Goal: Contribute content: Contribute content

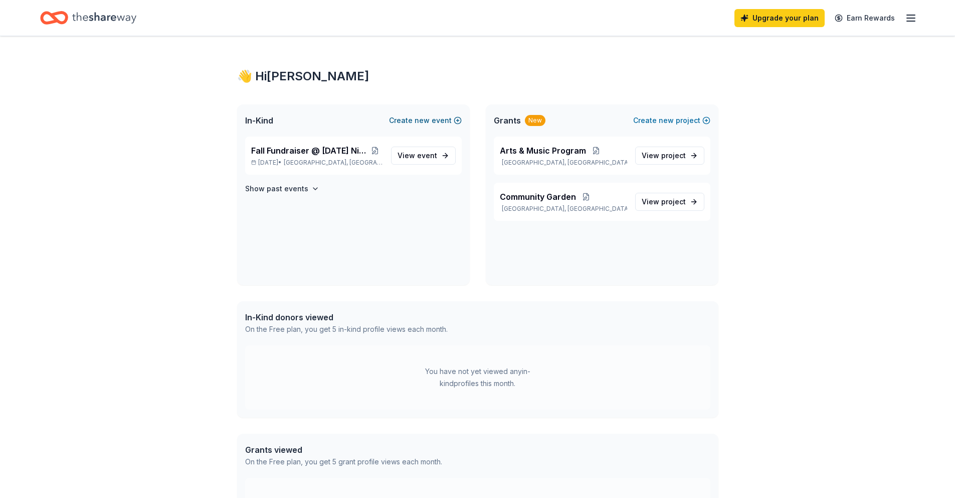
click at [400, 120] on button "Create new event" at bounding box center [425, 120] width 73 height 12
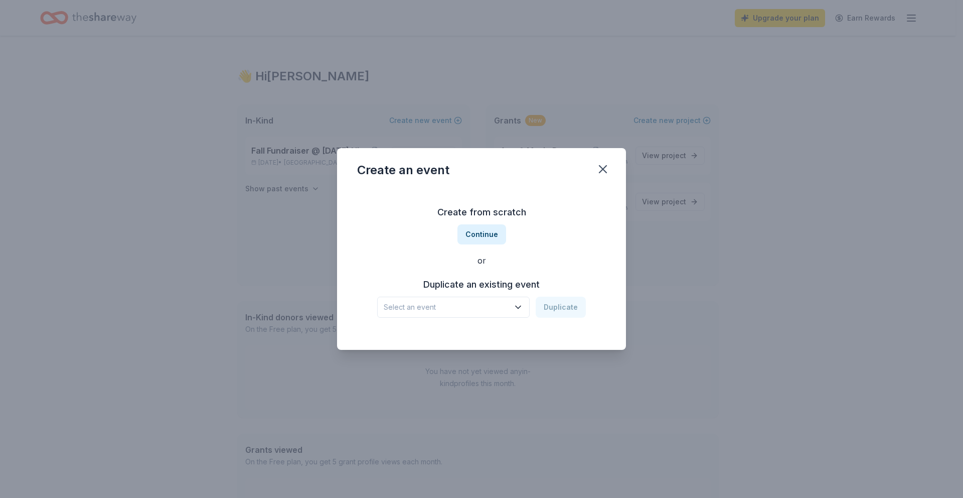
click at [475, 312] on span "Select an event" at bounding box center [446, 307] width 125 height 12
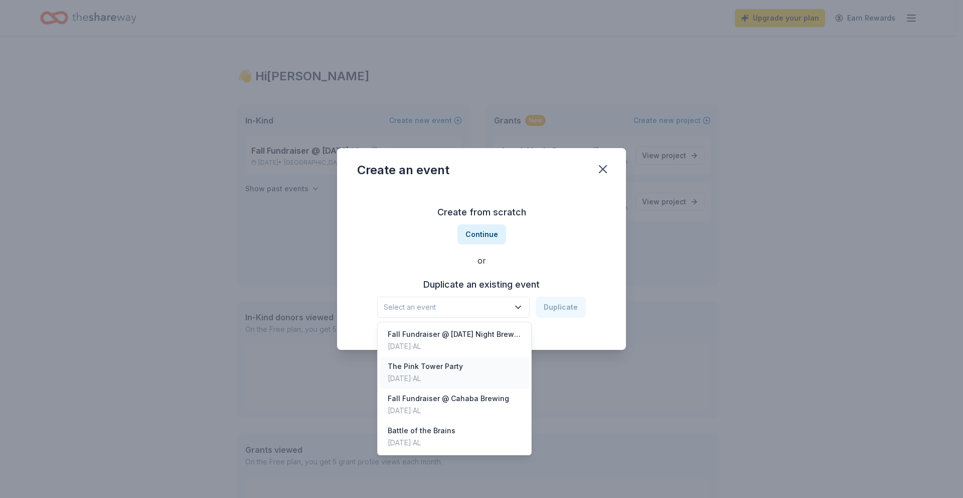
click at [463, 371] on div "The Pink Tower Party [DATE] · AL" at bounding box center [454, 372] width 149 height 32
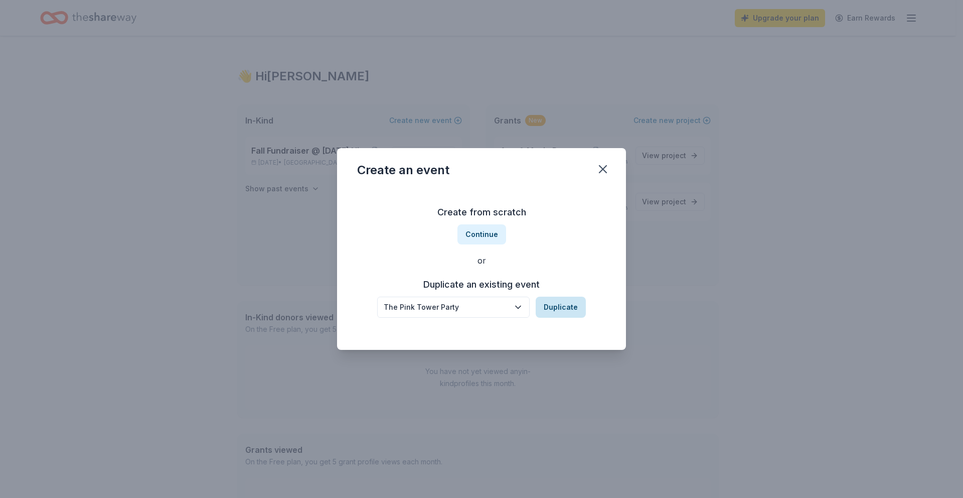
click at [576, 304] on button "Duplicate" at bounding box center [561, 306] width 50 height 21
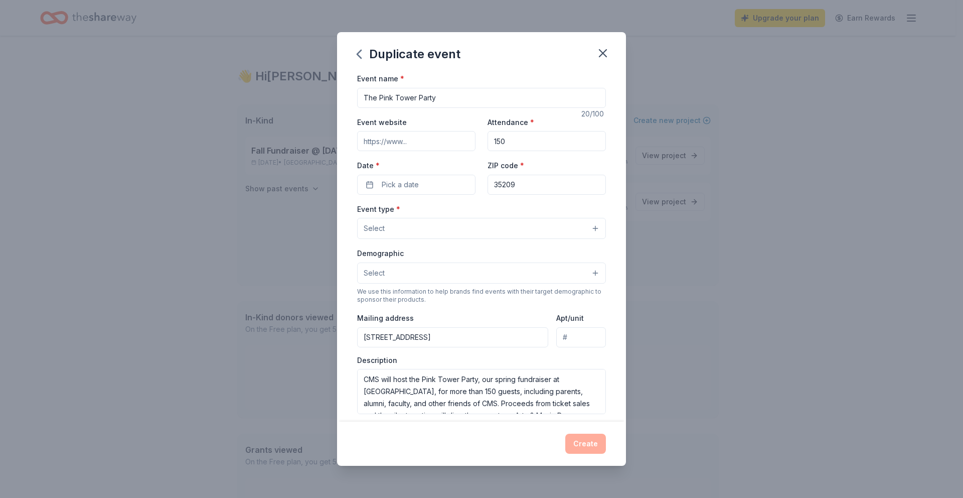
click at [425, 144] on input "Event website" at bounding box center [416, 141] width 118 height 20
type input "[DOMAIN_NAME]"
click at [420, 188] on button "Pick a date" at bounding box center [416, 185] width 118 height 20
click at [468, 208] on button "Go to next month" at bounding box center [468, 211] width 14 height 14
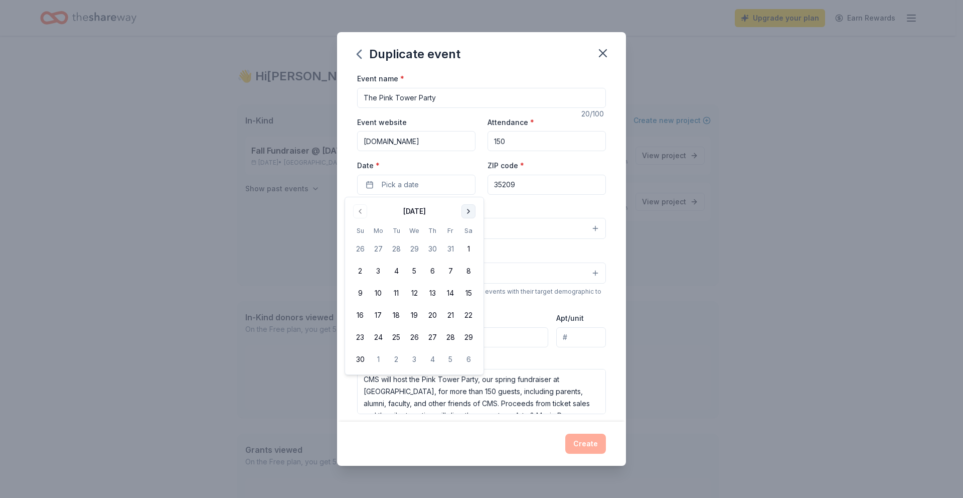
click at [468, 208] on button "Go to next month" at bounding box center [468, 211] width 14 height 14
click at [467, 249] on button "7" at bounding box center [468, 249] width 18 height 18
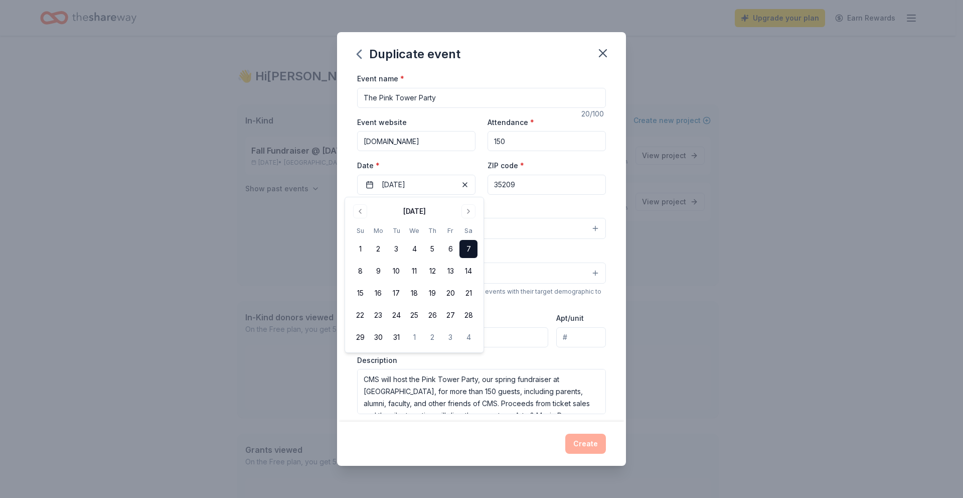
click at [501, 209] on div "Event type * Select" at bounding box center [481, 221] width 249 height 37
click at [426, 228] on button "Select" at bounding box center [481, 228] width 249 height 21
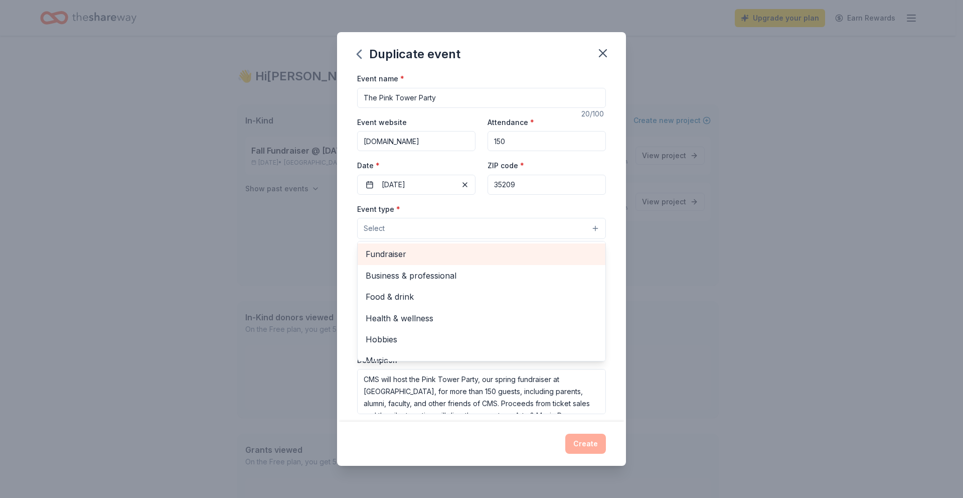
click at [426, 250] on span "Fundraiser" at bounding box center [482, 253] width 232 height 13
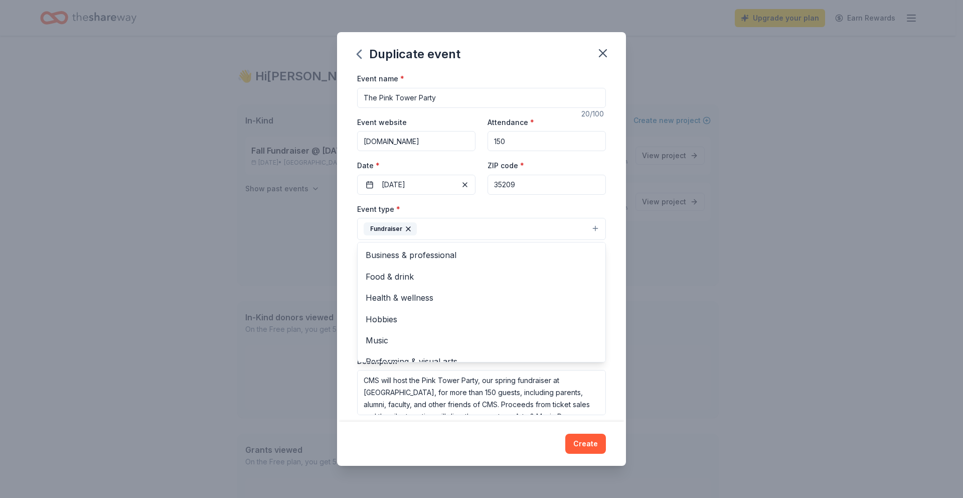
scroll to position [12, 0]
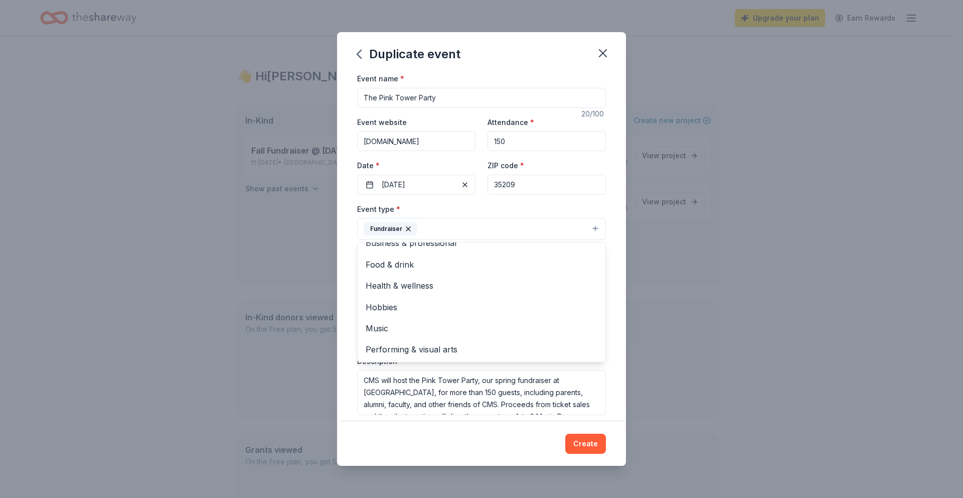
click at [598, 206] on div "Event name * The Pink Tower Party 20 /100 Event website [DOMAIN_NAME] Attendanc…" at bounding box center [481, 246] width 289 height 349
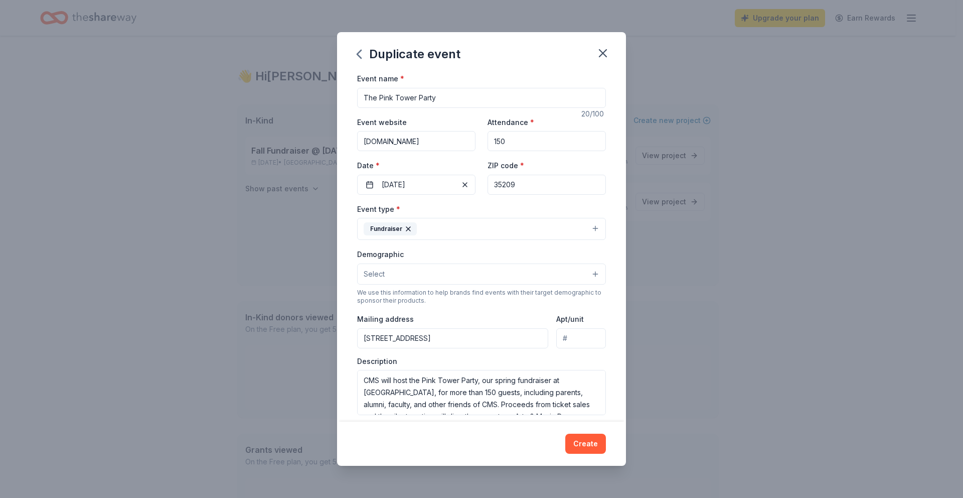
click at [443, 271] on button "Select" at bounding box center [481, 273] width 249 height 21
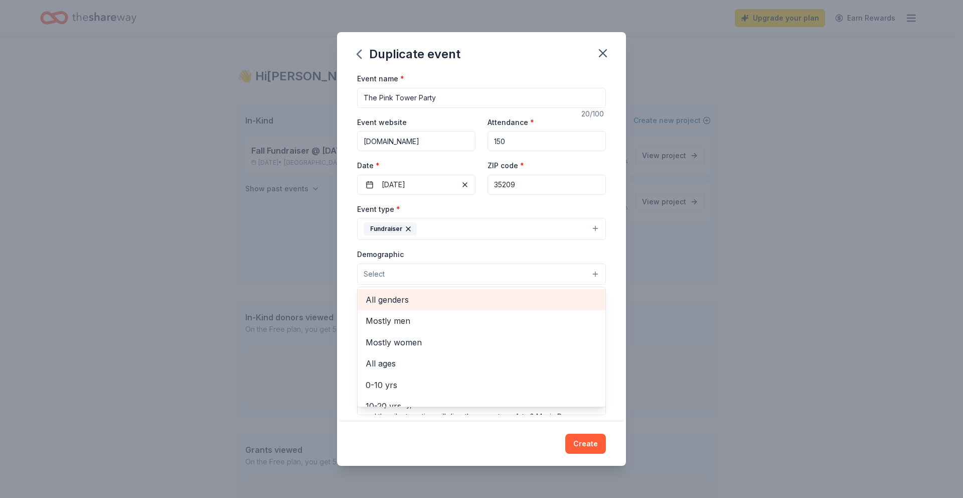
click at [394, 301] on span "All genders" at bounding box center [482, 299] width 232 height 13
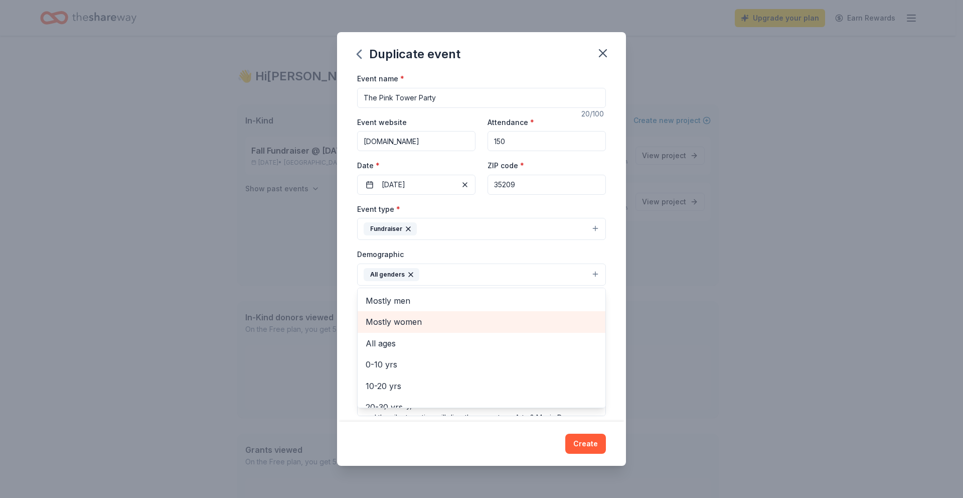
click at [402, 322] on span "Mostly women" at bounding box center [482, 321] width 232 height 13
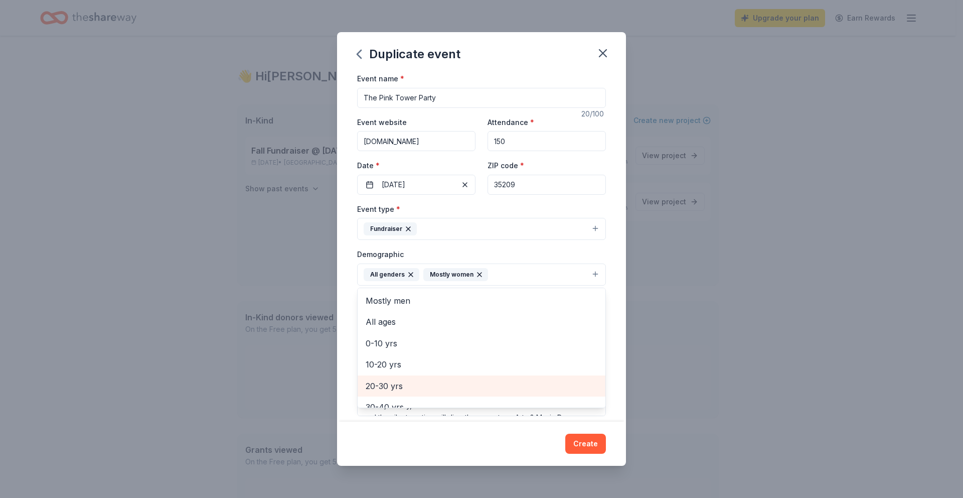
click at [437, 383] on span "20-30 yrs" at bounding box center [482, 385] width 232 height 13
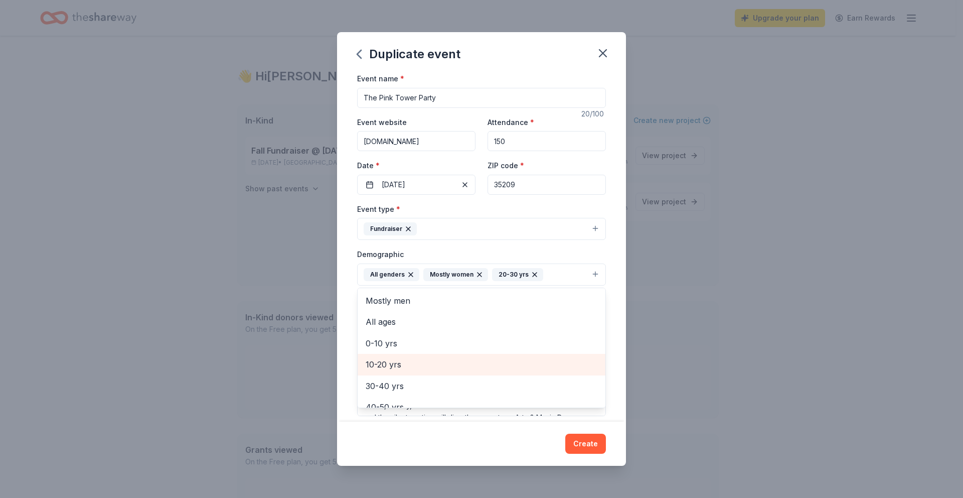
scroll to position [13, 0]
click at [428, 373] on span "30-40 yrs" at bounding box center [482, 373] width 232 height 13
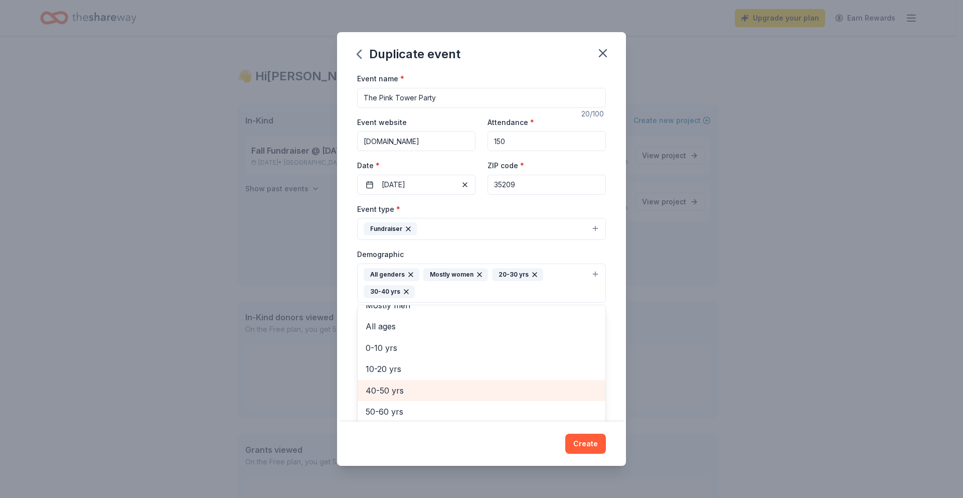
click at [420, 392] on span "40-50 yrs" at bounding box center [482, 390] width 232 height 13
click at [417, 394] on span "50-60 yrs" at bounding box center [482, 390] width 232 height 13
click at [592, 258] on div "Demographic All genders Mostly women 20-30 yrs 30-40 yrs 40-50 yrs 50-60 yrs Mo…" at bounding box center [481, 275] width 249 height 55
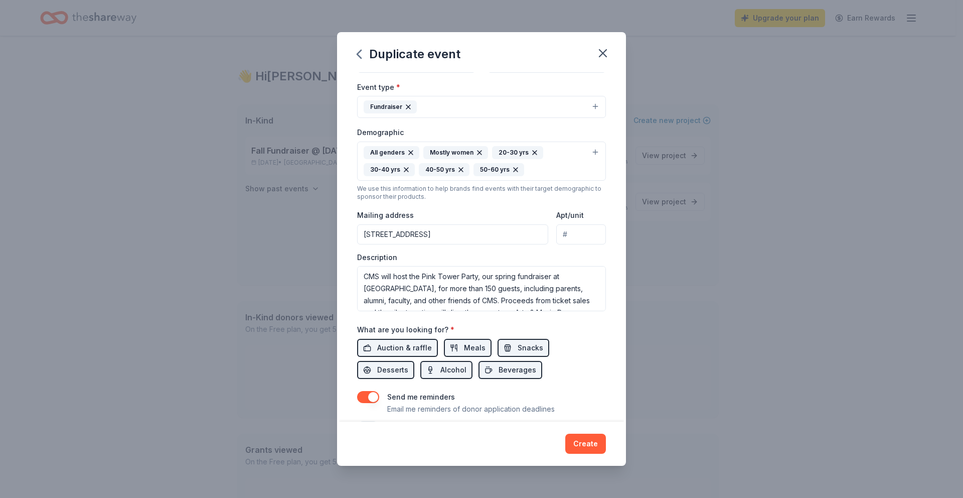
scroll to position [127, 0]
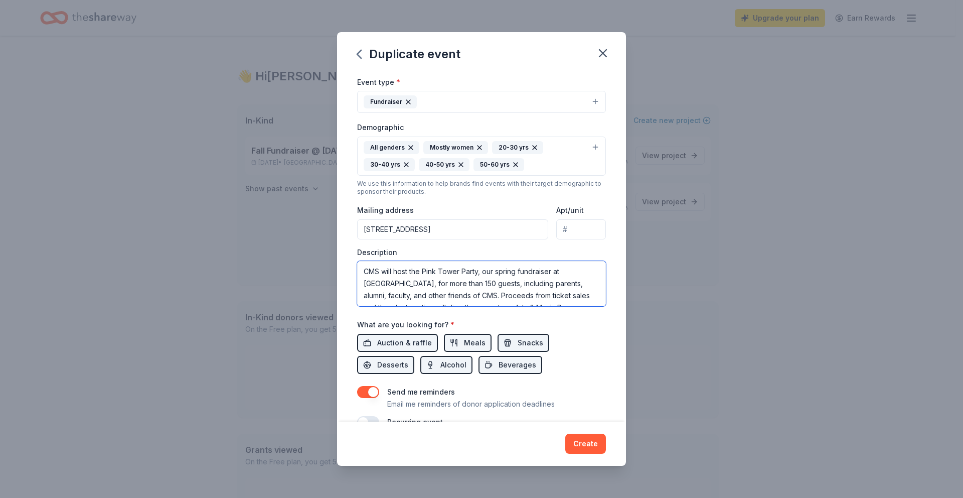
drag, startPoint x: 554, startPoint y: 271, endPoint x: 457, endPoint y: 280, distance: 96.7
click at [458, 280] on textarea "CMS will host the Pink Tower Party, our spring fundraiser at [GEOGRAPHIC_DATA],…" at bounding box center [481, 283] width 249 height 45
drag, startPoint x: 453, startPoint y: 280, endPoint x: 359, endPoint y: 280, distance: 93.8
click at [359, 280] on textarea "CMS will host the Pink Tower Party, our spring fundraiser at [GEOGRAPHIC_DATA],…" at bounding box center [481, 283] width 249 height 45
click at [496, 271] on textarea "CMS will host the Pink Tower Party, our spring fundraiser for more than 150 gue…" at bounding box center [481, 283] width 249 height 45
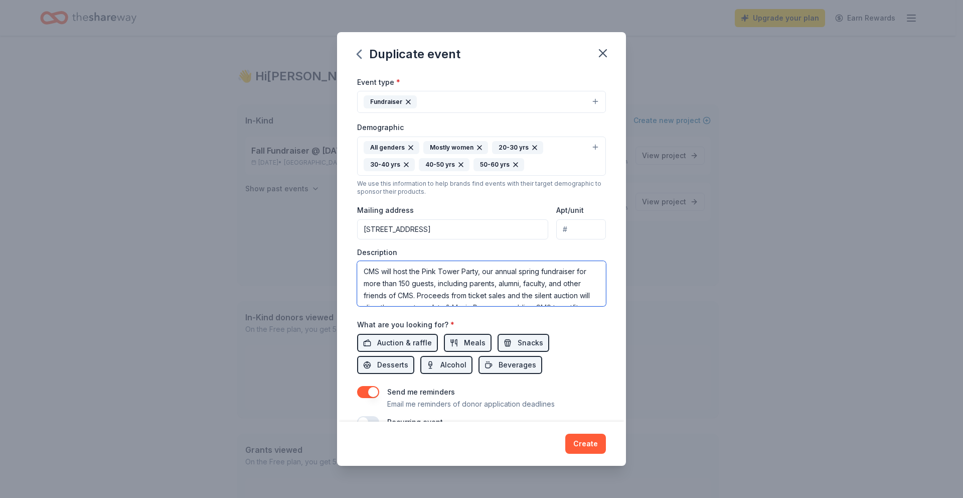
click at [577, 273] on textarea "CMS will host the Pink Tower Party, our annual spring fundraiser for more than …" at bounding box center [481, 283] width 249 height 45
click at [364, 271] on textarea "CMS will host the Pink Tower Party, our annual spring fundraiser, and welcome m…" at bounding box center [481, 283] width 249 height 45
drag, startPoint x: 363, startPoint y: 283, endPoint x: 407, endPoint y: 284, distance: 44.2
click at [407, 284] on textarea "CMS will host the Pink Tower Party, our annual spring fundraiser, and welcome m…" at bounding box center [481, 283] width 249 height 45
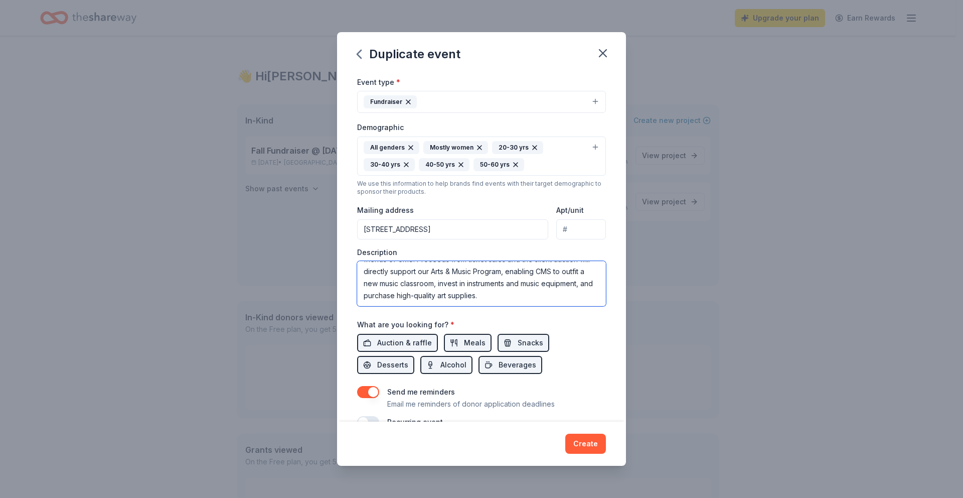
type textarea "CMS will host the Pink Tower Party, our annual spring fundraiser, for more than…"
click at [591, 329] on div "What are you looking for? * Auction & raffle Meals Snacks Desserts Alcohol Beve…" at bounding box center [481, 346] width 249 height 56
click at [406, 343] on span "Auction & raffle" at bounding box center [404, 343] width 55 height 12
click at [408, 346] on span "Auction & raffle" at bounding box center [404, 343] width 55 height 12
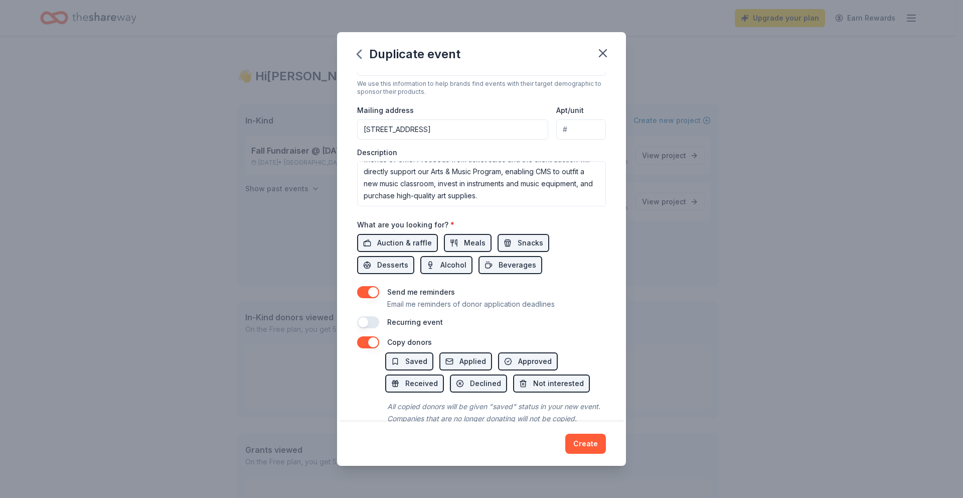
scroll to position [242, 0]
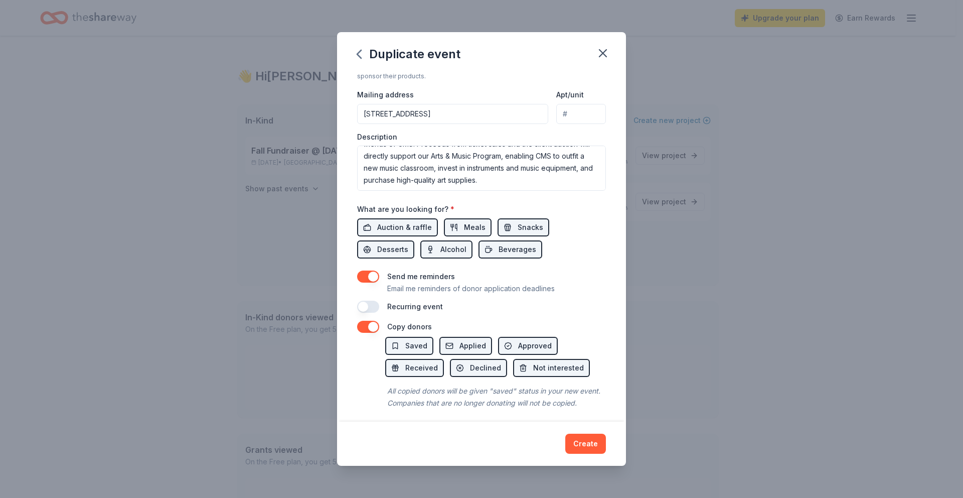
click at [365, 276] on button "button" at bounding box center [368, 276] width 22 height 12
click at [373, 307] on button "button" at bounding box center [368, 306] width 22 height 12
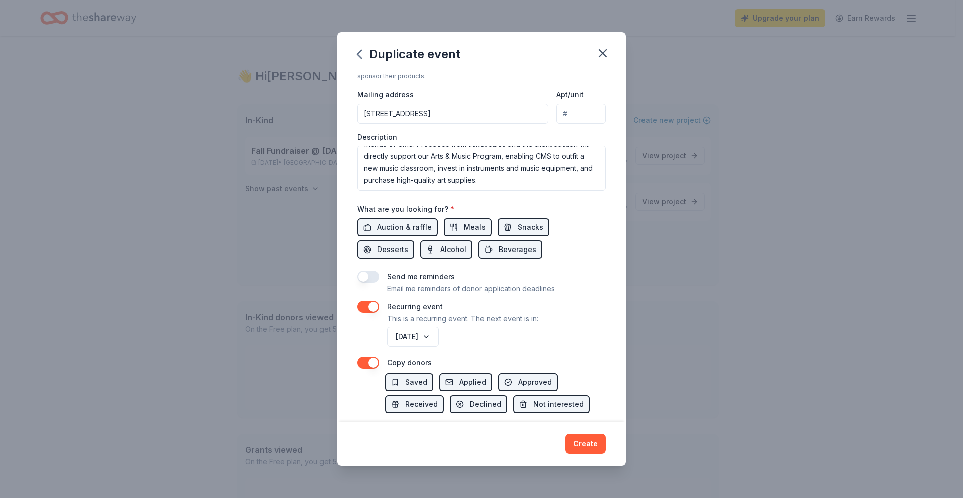
click at [362, 307] on button "button" at bounding box center [368, 306] width 22 height 12
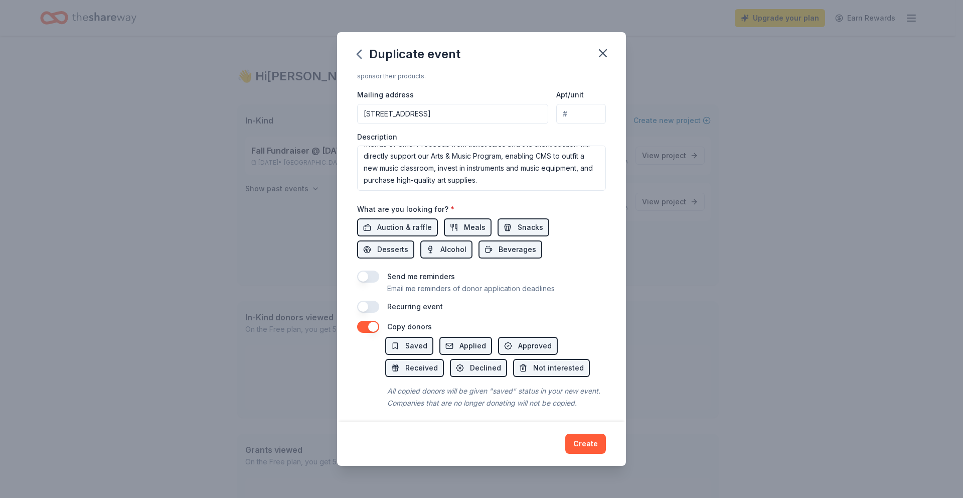
click at [374, 307] on button "button" at bounding box center [368, 306] width 22 height 12
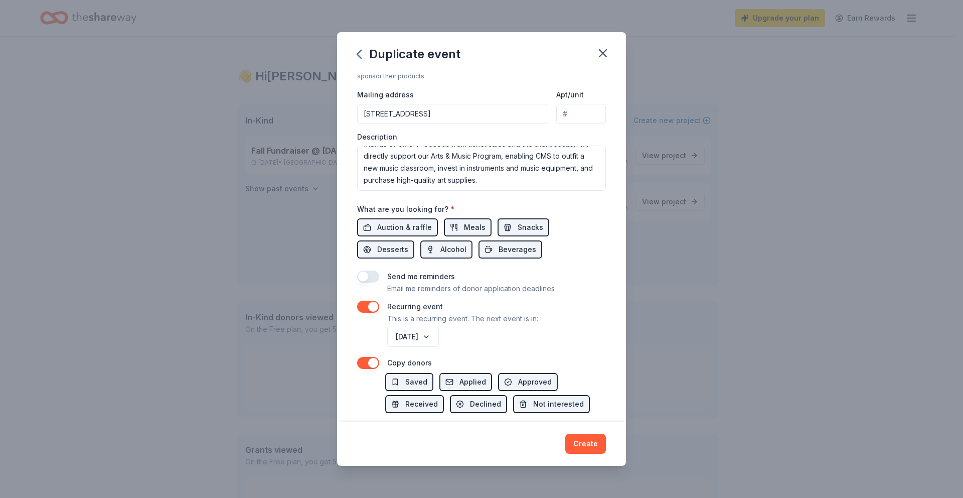
click at [509, 340] on div "[DATE]" at bounding box center [495, 337] width 221 height 24
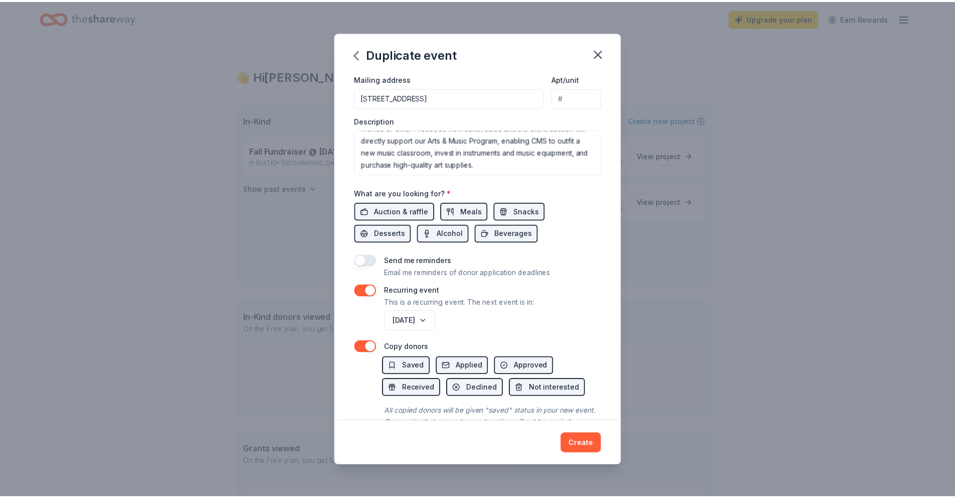
scroll to position [296, 0]
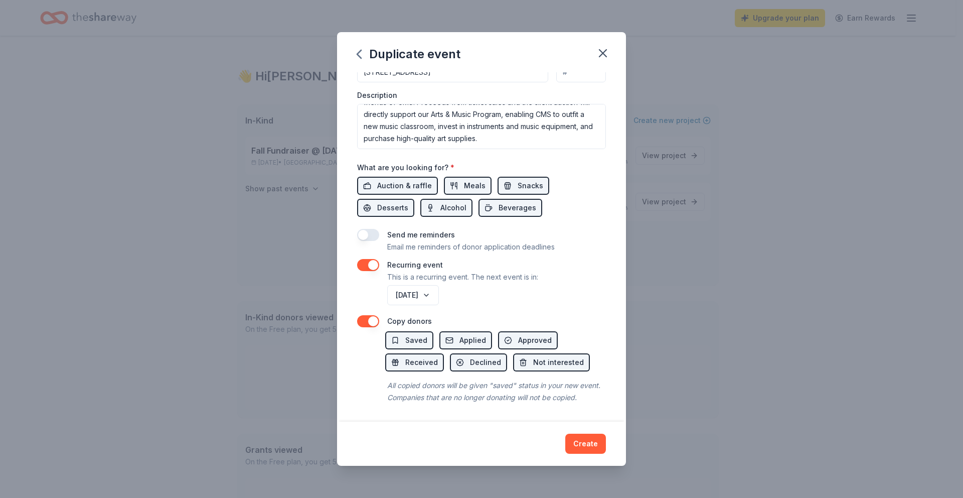
click at [365, 315] on button "button" at bounding box center [368, 321] width 22 height 12
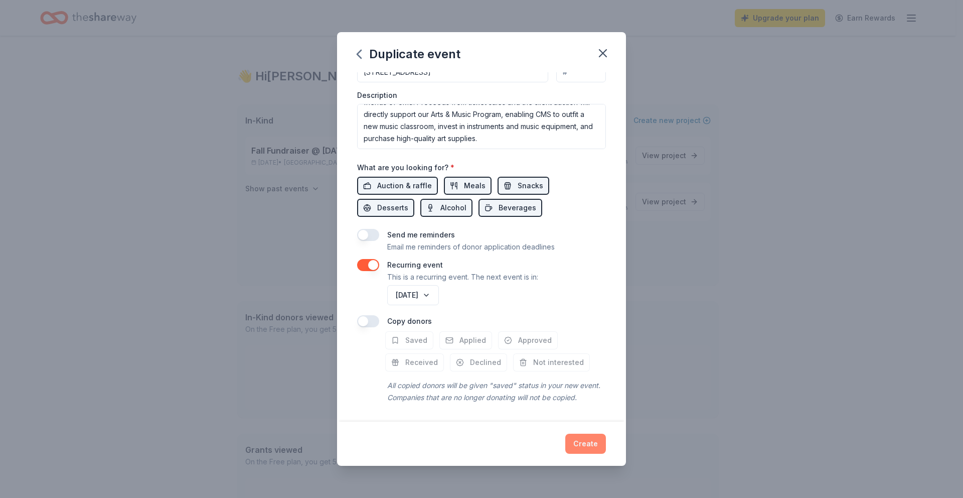
click at [583, 443] on button "Create" at bounding box center [585, 443] width 41 height 20
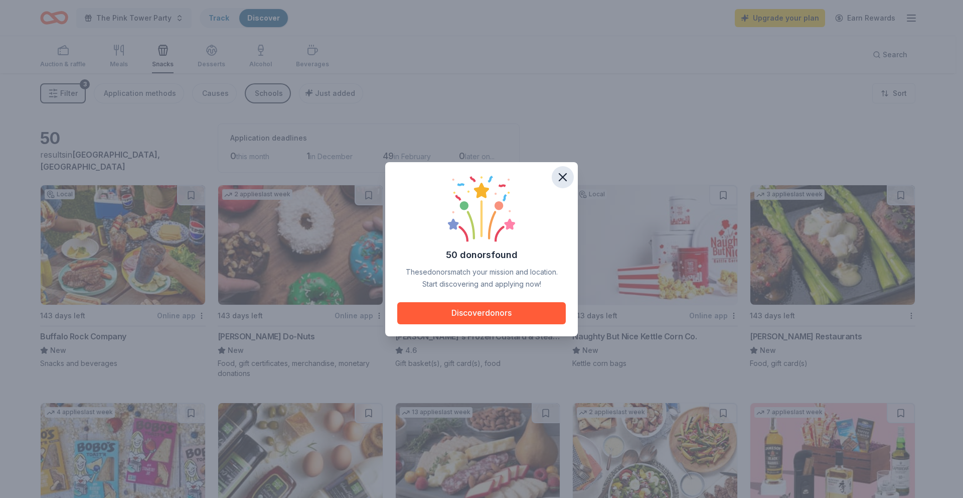
click at [567, 180] on icon "button" at bounding box center [563, 177] width 14 height 14
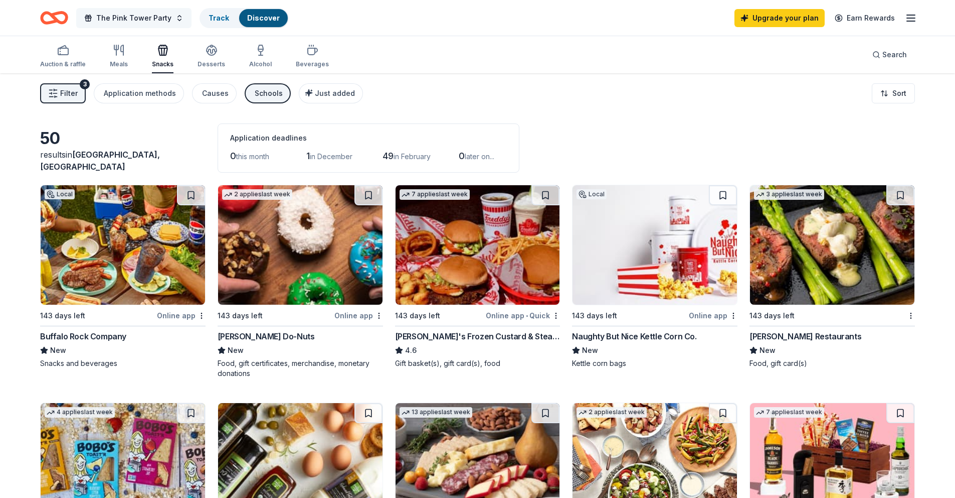
click at [162, 12] on span "The Pink Tower Party" at bounding box center [133, 18] width 75 height 12
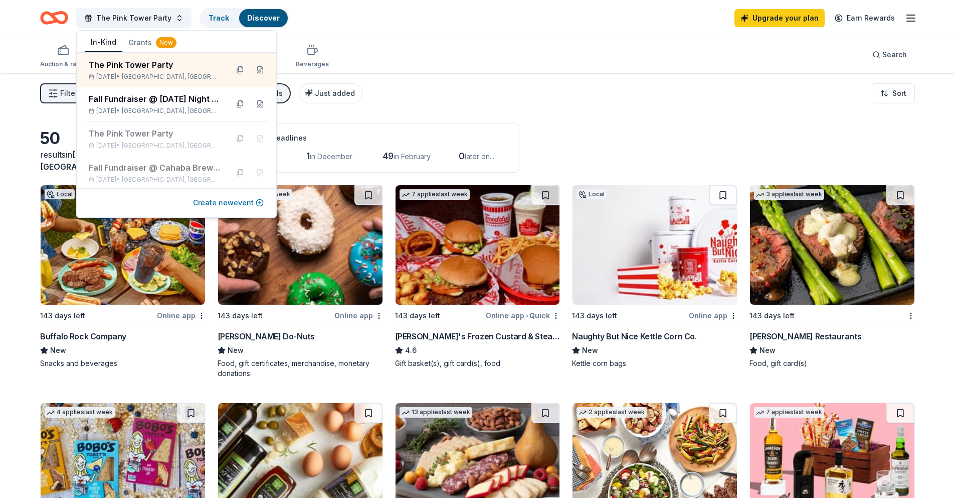
click at [225, 200] on button "Create new event" at bounding box center [228, 203] width 71 height 12
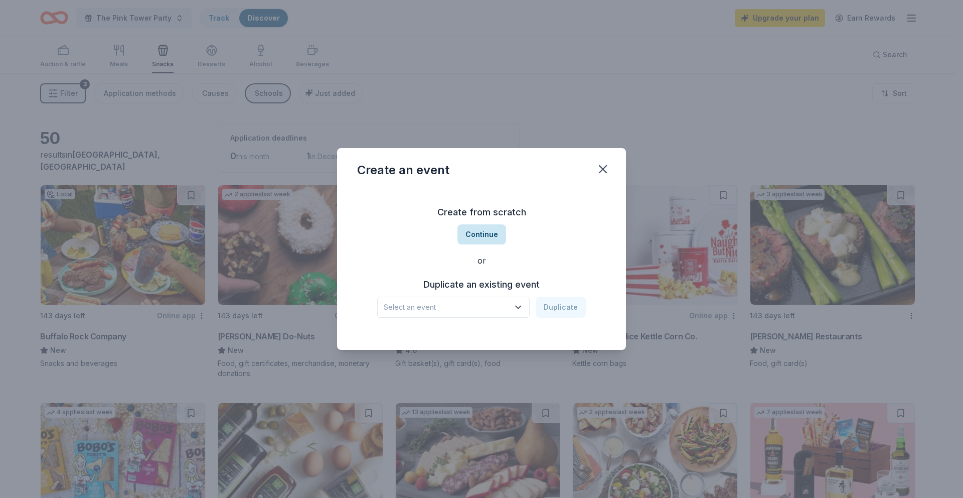
click at [496, 231] on button "Continue" at bounding box center [481, 234] width 49 height 20
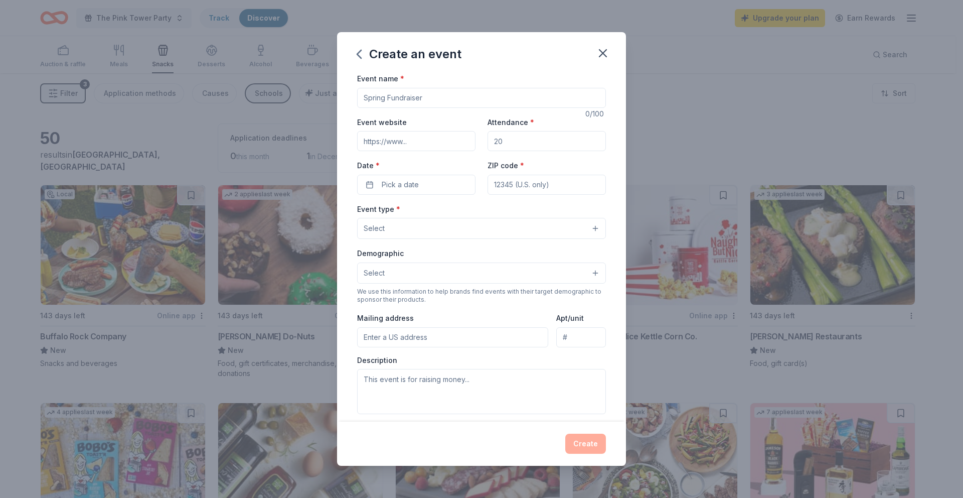
click at [400, 98] on input "Event name *" at bounding box center [481, 98] width 249 height 20
type input "Trunk or Treat"
click at [512, 143] on input "Attendance *" at bounding box center [547, 141] width 118 height 20
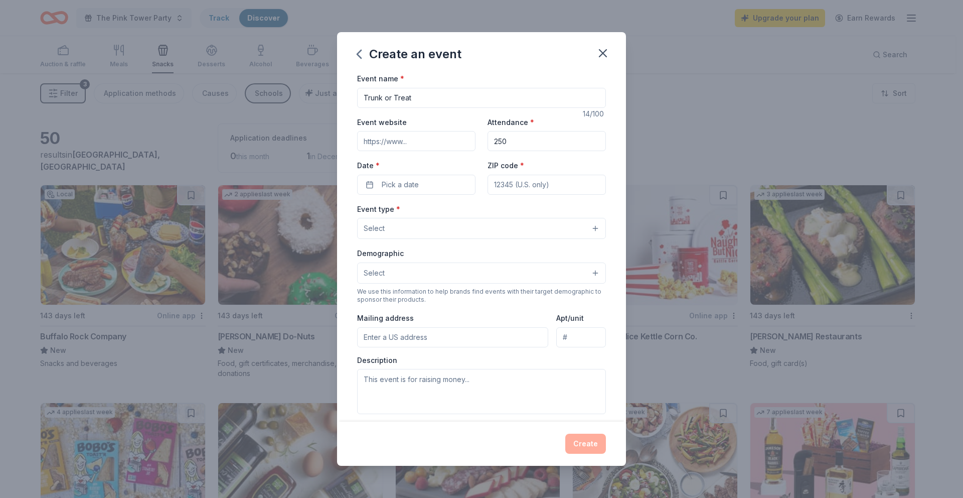
drag, startPoint x: 536, startPoint y: 145, endPoint x: 470, endPoint y: 147, distance: 65.7
click at [475, 146] on div "Event website Attendance * 250 Date * Pick a date ZIP code *" at bounding box center [481, 155] width 249 height 79
type input "2"
type input "300"
click at [432, 142] on input "Event website" at bounding box center [416, 141] width 118 height 20
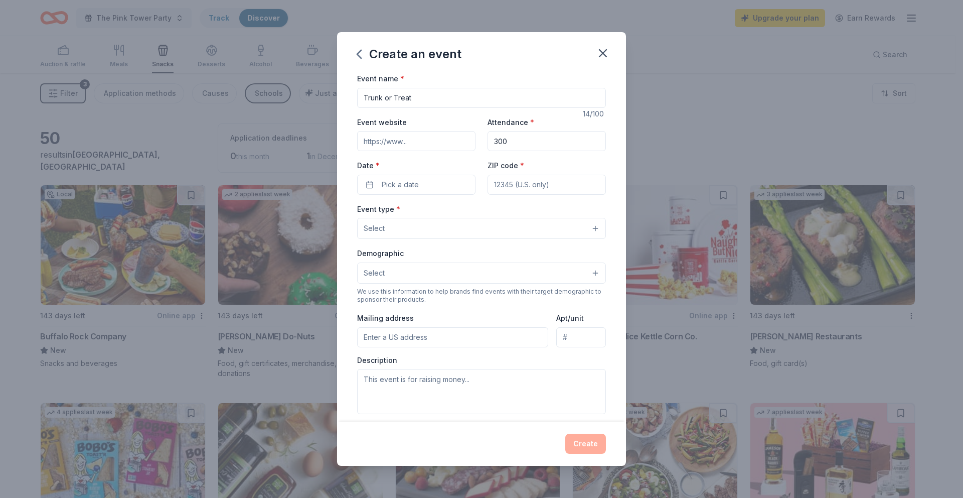
type input "[DOMAIN_NAME]"
click at [422, 187] on button "Pick a date" at bounding box center [416, 185] width 118 height 20
click at [466, 214] on button "Go to next month" at bounding box center [468, 211] width 14 height 14
click at [447, 314] on button "24" at bounding box center [450, 315] width 18 height 18
click at [550, 166] on div "ZIP code *" at bounding box center [547, 177] width 118 height 36
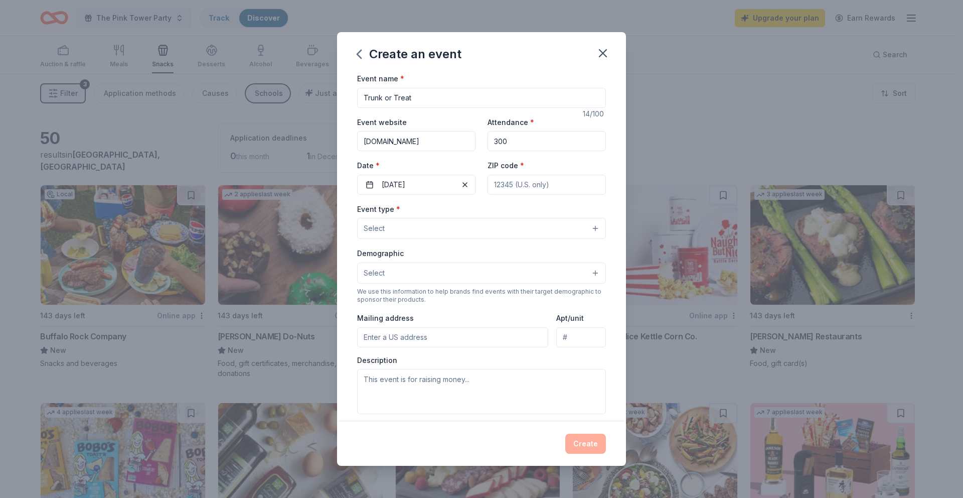
click at [544, 185] on input "ZIP code *" at bounding box center [547, 185] width 118 height 20
type input "35209"
click at [433, 228] on button "Select" at bounding box center [481, 228] width 249 height 21
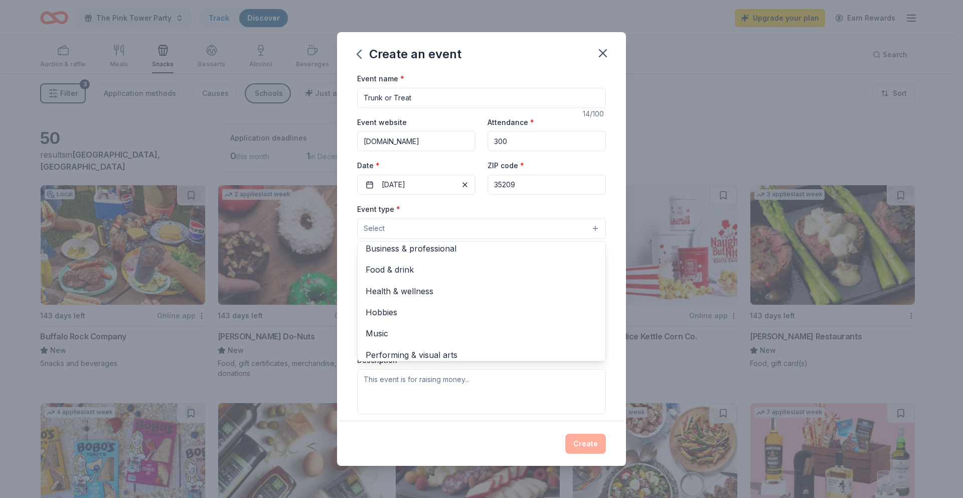
scroll to position [34, 0]
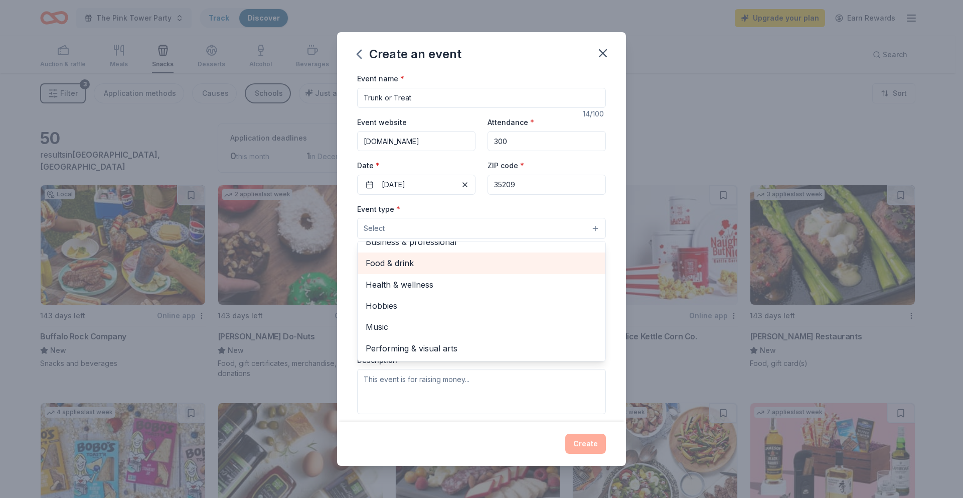
click at [416, 262] on span "Food & drink" at bounding box center [482, 262] width 232 height 13
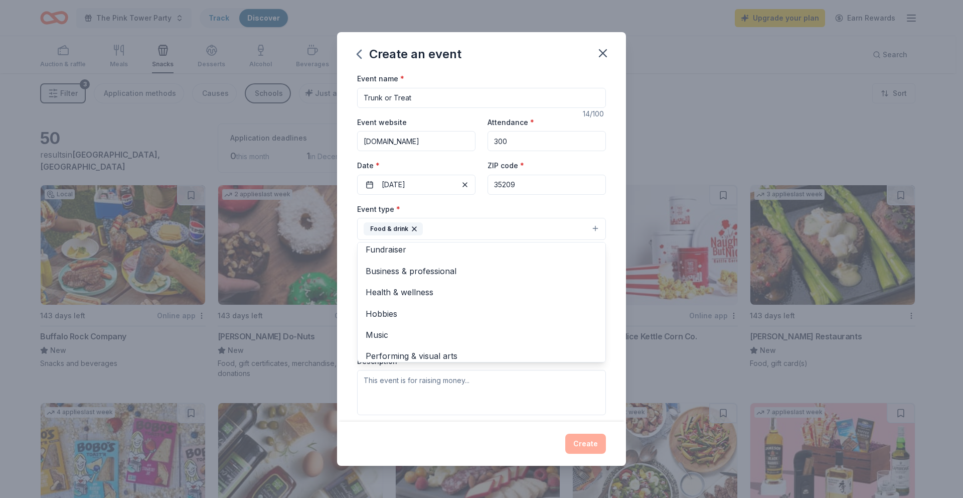
scroll to position [0, 0]
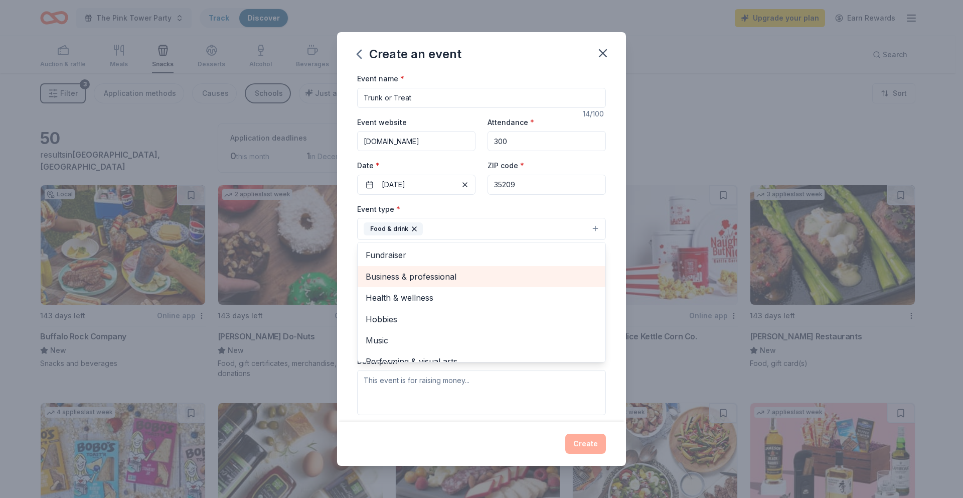
click at [405, 278] on span "Business & professional" at bounding box center [482, 276] width 232 height 13
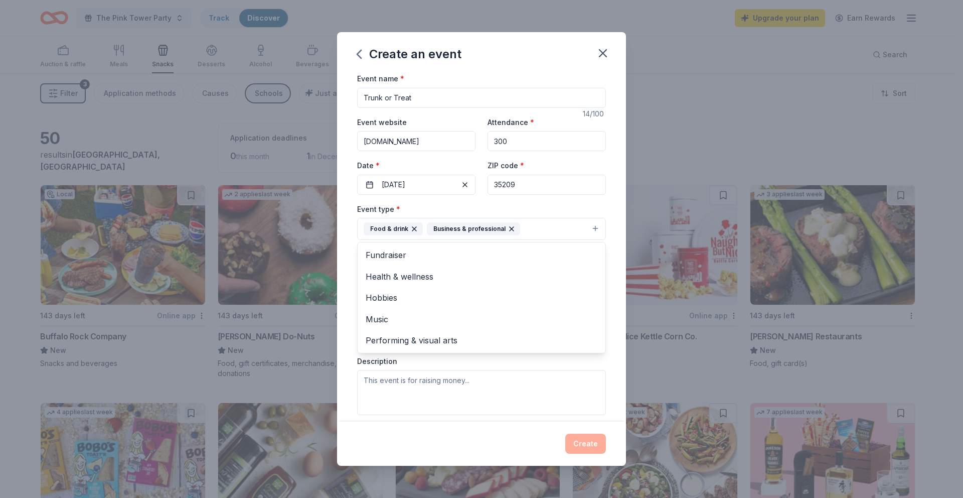
click at [565, 209] on div "Event type * Food & drink Business & professional Fundraiser Health & wellness …" at bounding box center [481, 222] width 249 height 38
click at [430, 270] on button "Select" at bounding box center [481, 273] width 249 height 21
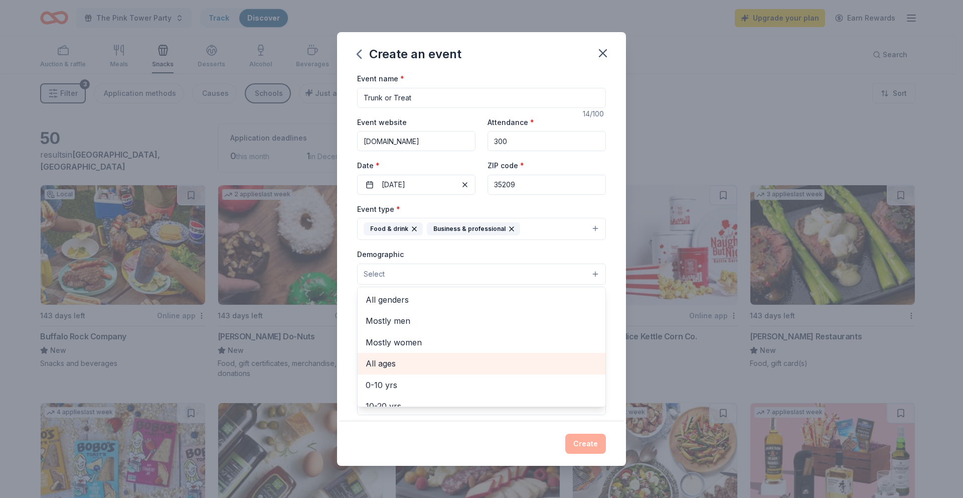
click at [401, 366] on span "All ages" at bounding box center [482, 363] width 232 height 13
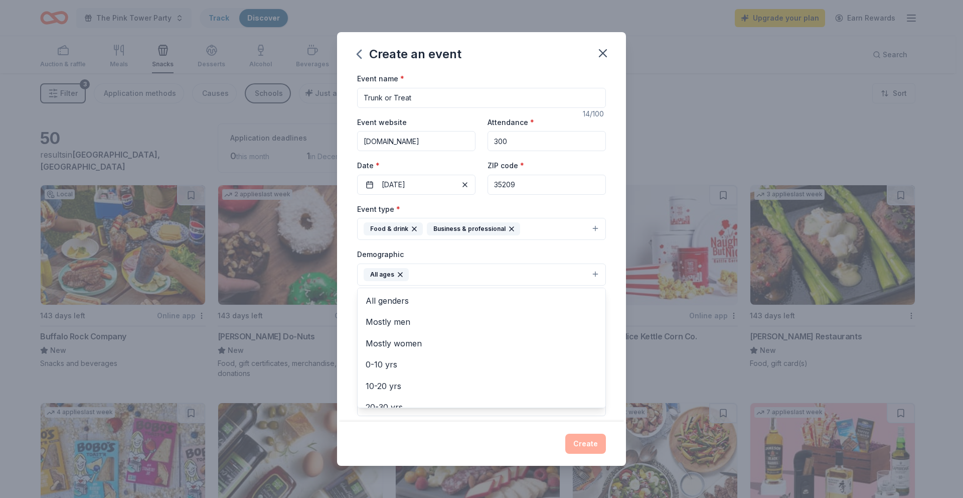
click at [455, 248] on div "Demographic All ages All genders Mostly men Mostly women 0-10 yrs 10-20 yrs 20-…" at bounding box center [481, 267] width 249 height 38
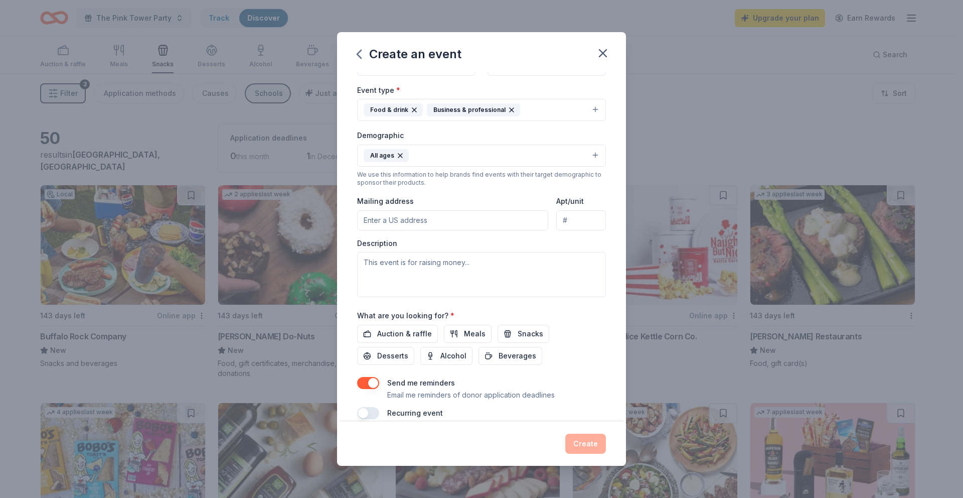
scroll to position [120, 0]
click at [459, 219] on input "Mailing address" at bounding box center [452, 219] width 191 height 20
type input "[STREET_ADDRESS]"
click at [457, 262] on textarea at bounding box center [481, 273] width 249 height 45
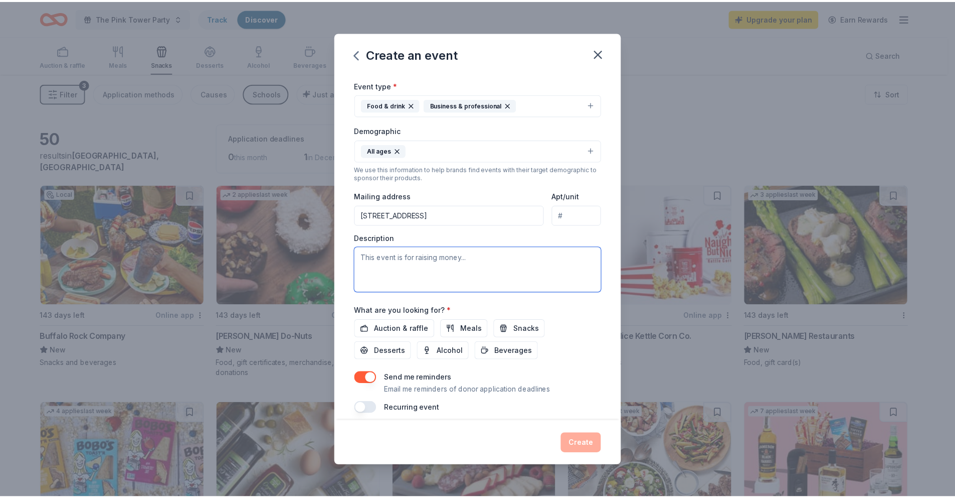
scroll to position [132, 0]
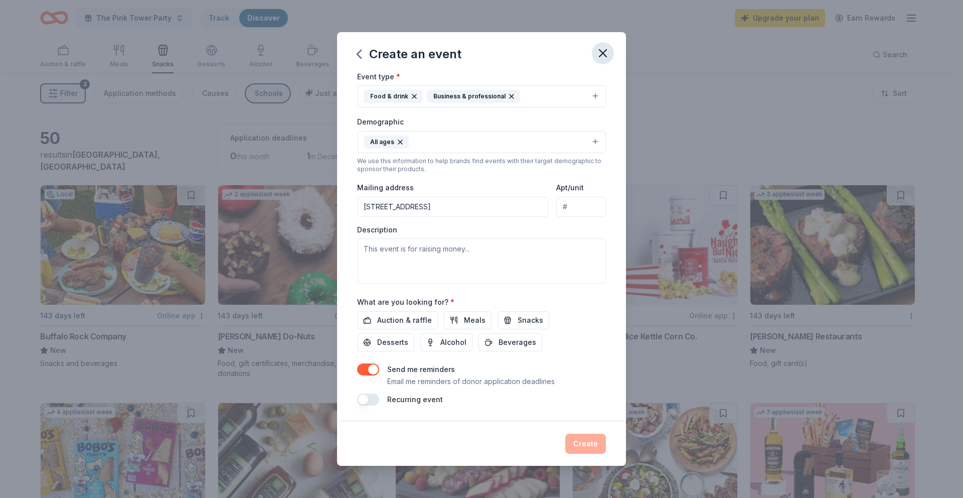
click at [604, 52] on icon "button" at bounding box center [602, 53] width 7 height 7
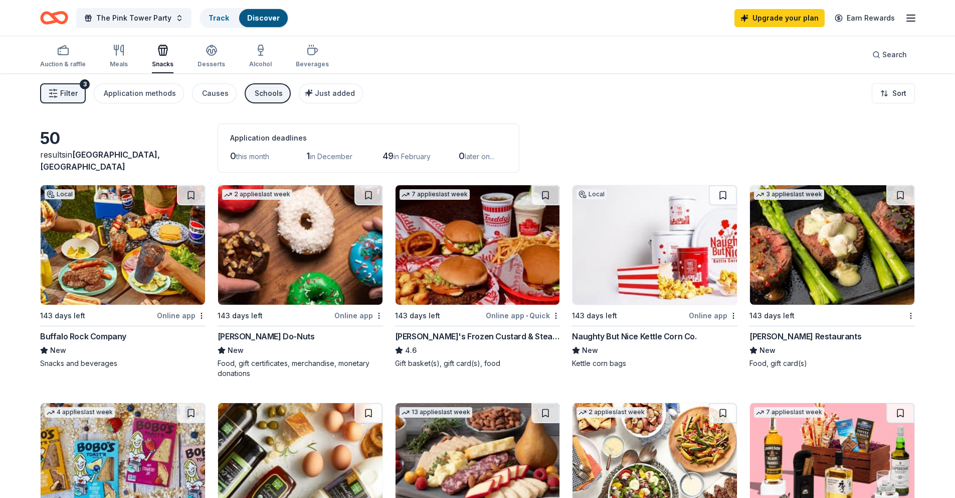
click at [51, 17] on icon "Home" at bounding box center [59, 18] width 16 height 10
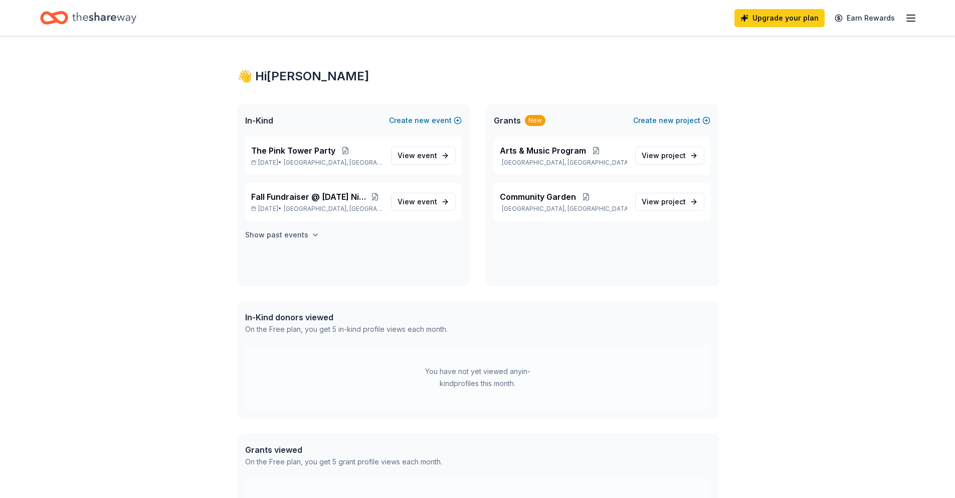
click at [269, 234] on h4 "Show past events" at bounding box center [276, 235] width 63 height 12
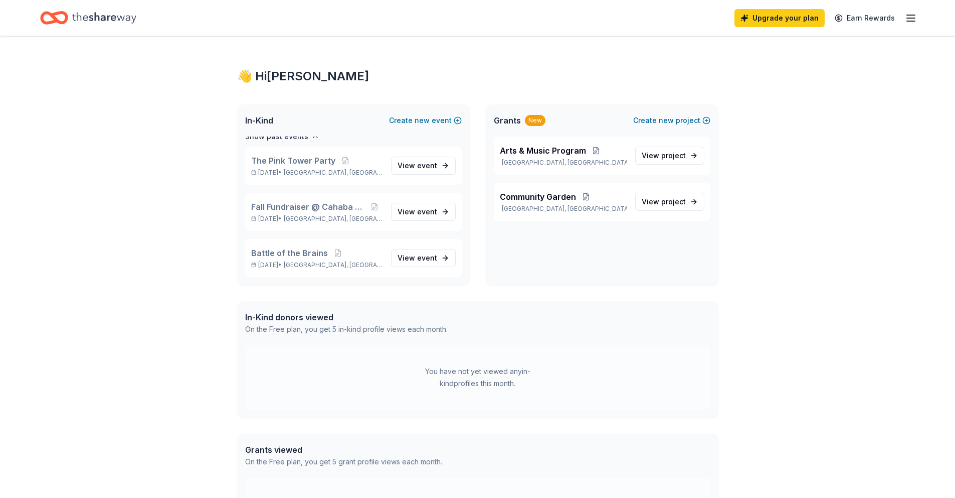
click at [902, 16] on div "Upgrade your plan Earn Rewards" at bounding box center [826, 18] width 183 height 24
click at [905, 16] on icon "button" at bounding box center [911, 18] width 12 height 12
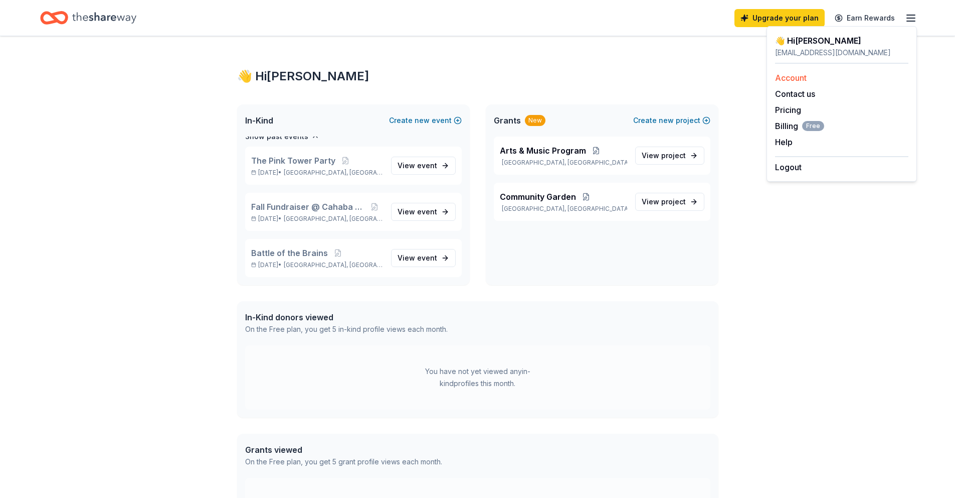
click at [791, 77] on link "Account" at bounding box center [791, 78] width 32 height 10
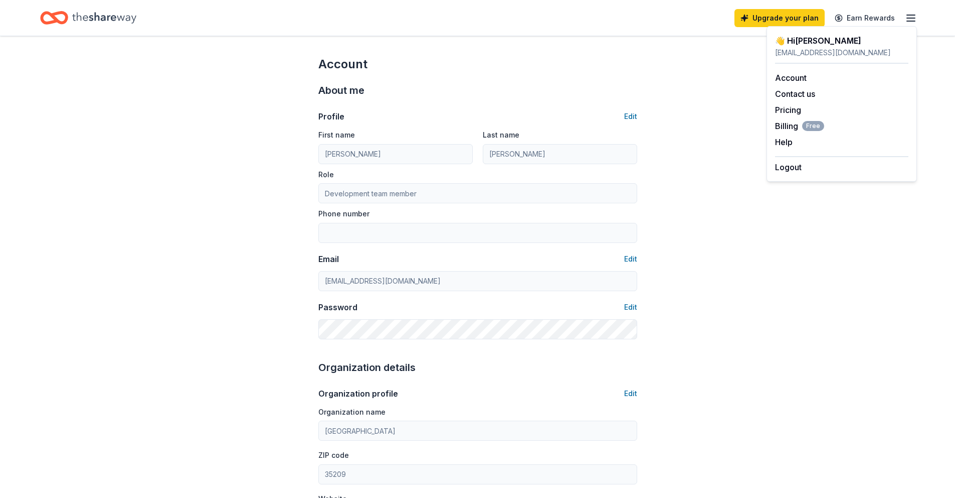
click at [269, 230] on div "Account About me Profile Edit First name [PERSON_NAME] Last name [PERSON_NAME] …" at bounding box center [477, 484] width 955 height 896
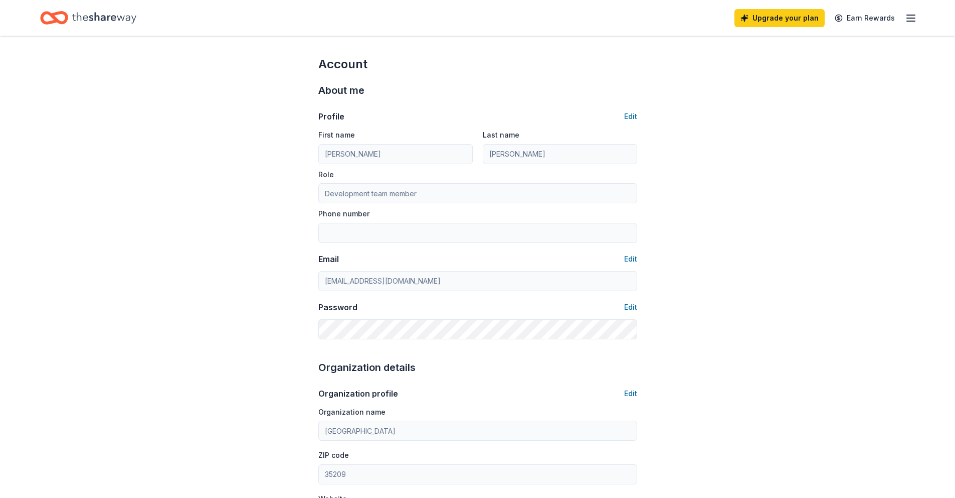
click at [124, 15] on icon "Home" at bounding box center [104, 18] width 64 height 21
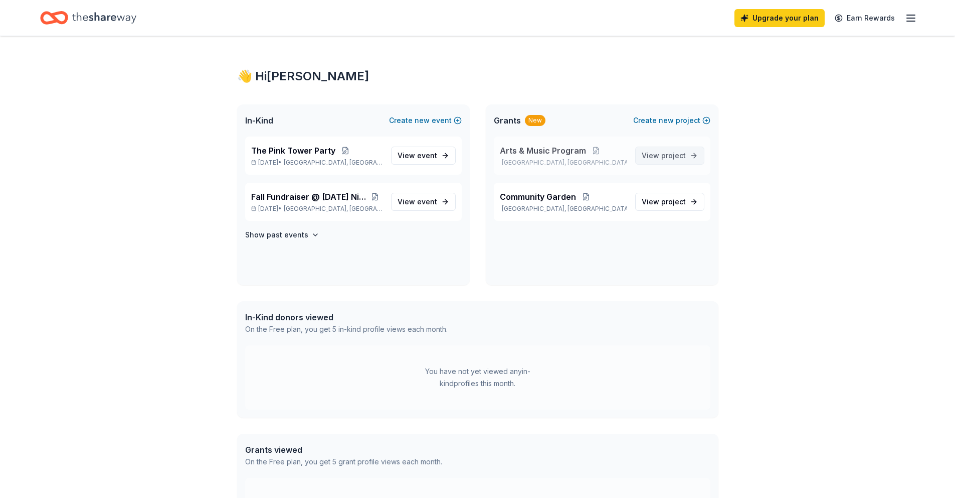
click at [672, 158] on span "project" at bounding box center [674, 155] width 25 height 9
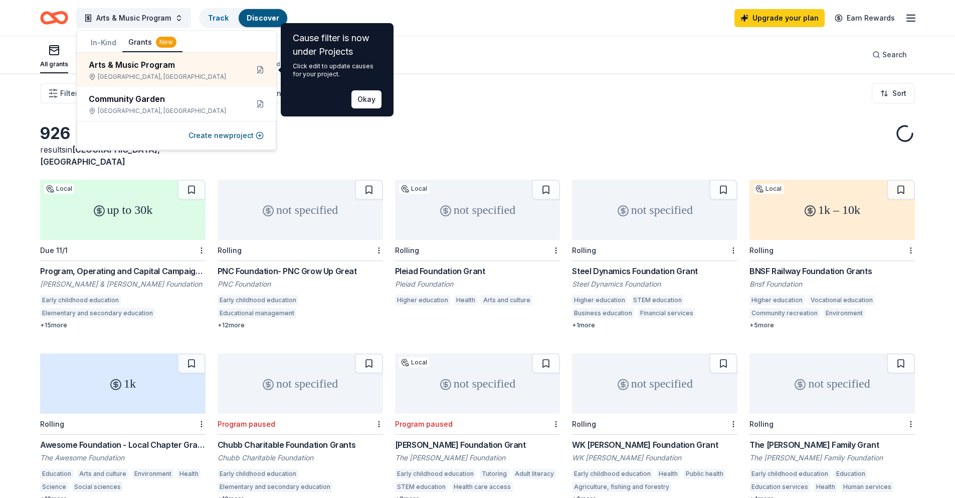
click at [477, 55] on div "All grants ≤ $5k $5k to $20k > $20k Unspecified Search" at bounding box center [477, 54] width 875 height 37
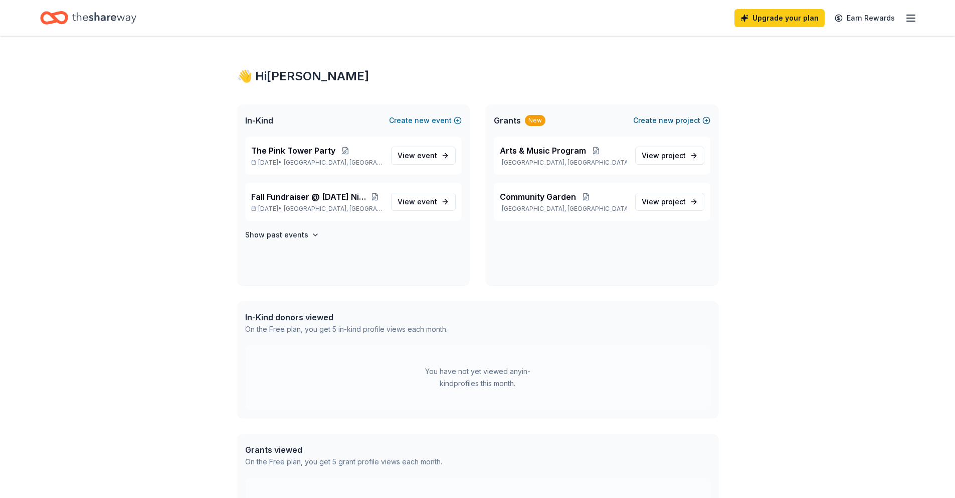
click at [673, 119] on span "new" at bounding box center [666, 120] width 15 height 12
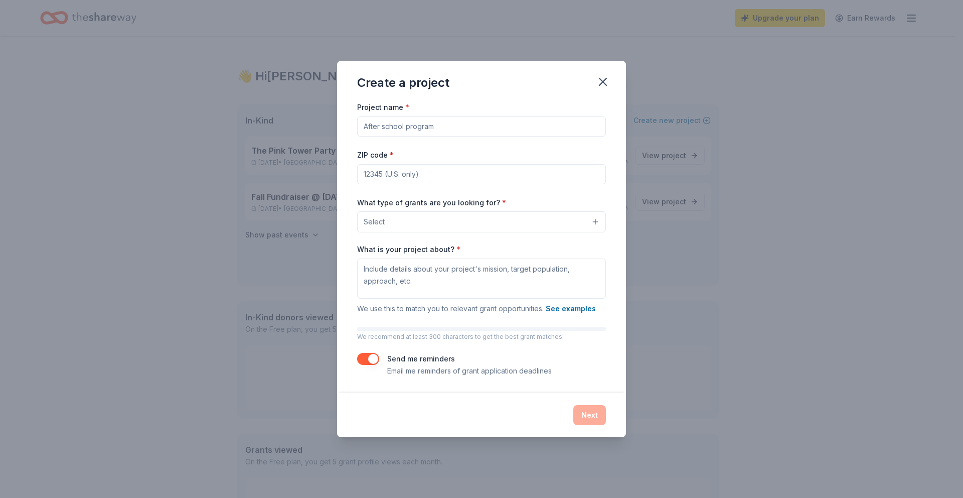
click at [407, 128] on input "Project name *" at bounding box center [481, 126] width 249 height 20
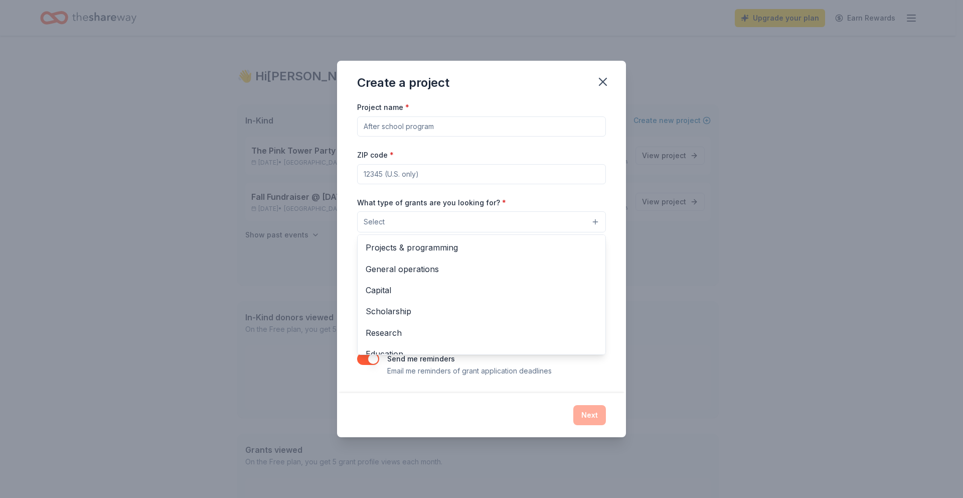
click at [510, 226] on button "Select" at bounding box center [481, 221] width 249 height 21
click at [414, 119] on div "Project name * ZIP code * What type of grants are you looking for? * Select Pro…" at bounding box center [481, 238] width 249 height 275
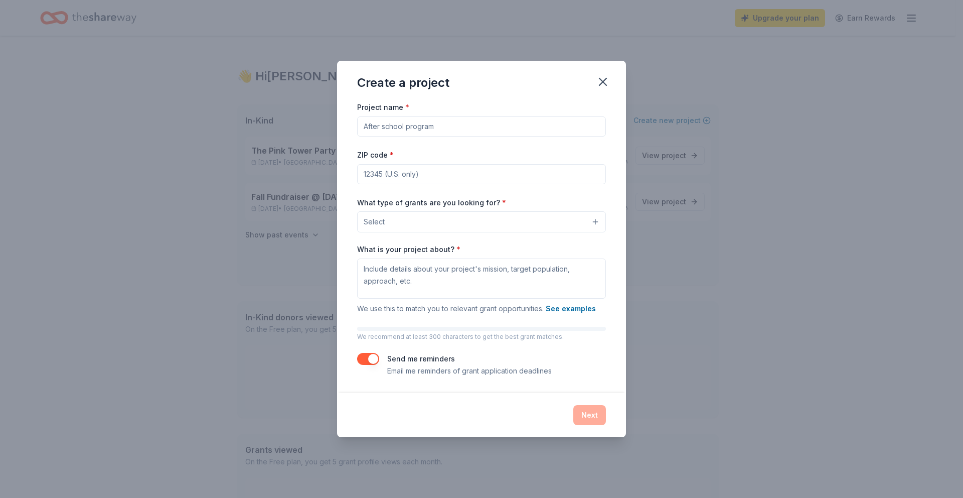
click at [417, 124] on input "Project name *" at bounding box center [481, 126] width 249 height 20
type input "Teacher Training & Professional Development"
click at [407, 178] on input "ZIP code *" at bounding box center [481, 174] width 249 height 20
type input "35209"
click at [429, 225] on button "Select" at bounding box center [481, 221] width 249 height 21
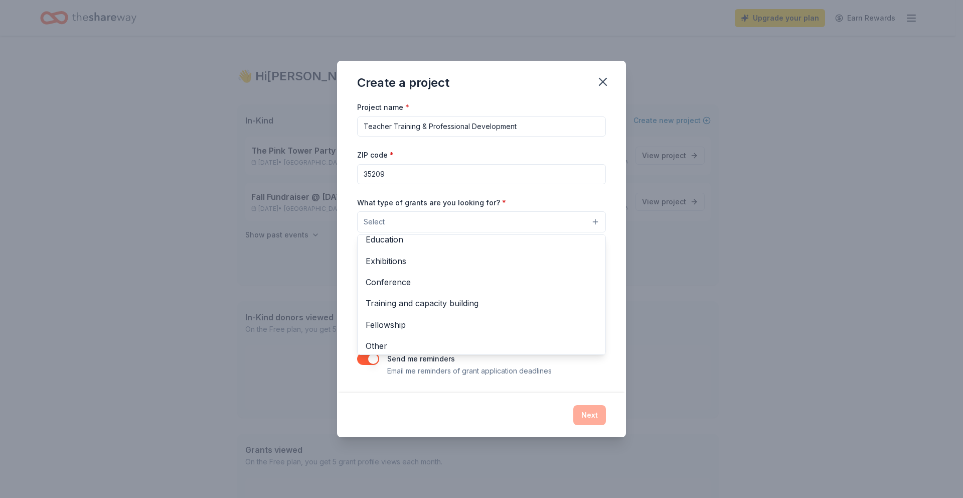
scroll to position [118, 0]
click at [449, 302] on span "Training and capacity building" at bounding box center [482, 298] width 232 height 13
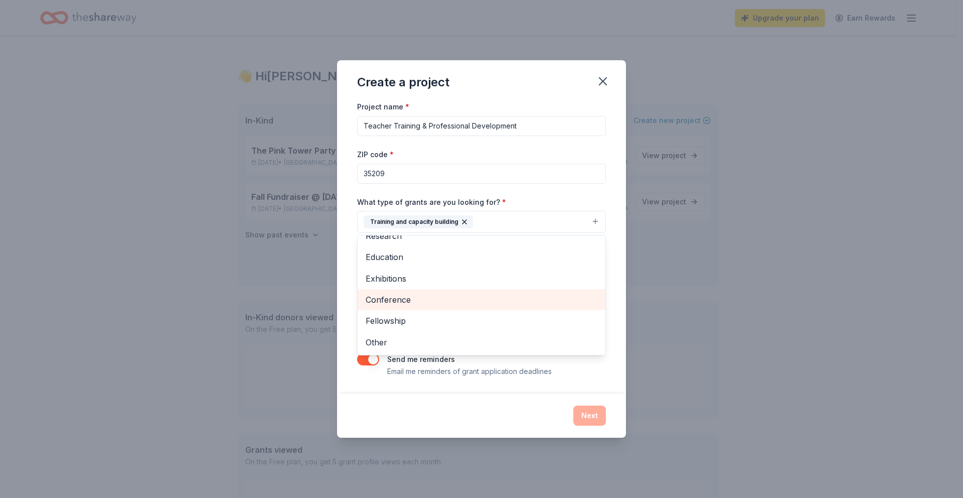
click at [407, 297] on span "Conference" at bounding box center [482, 299] width 232 height 13
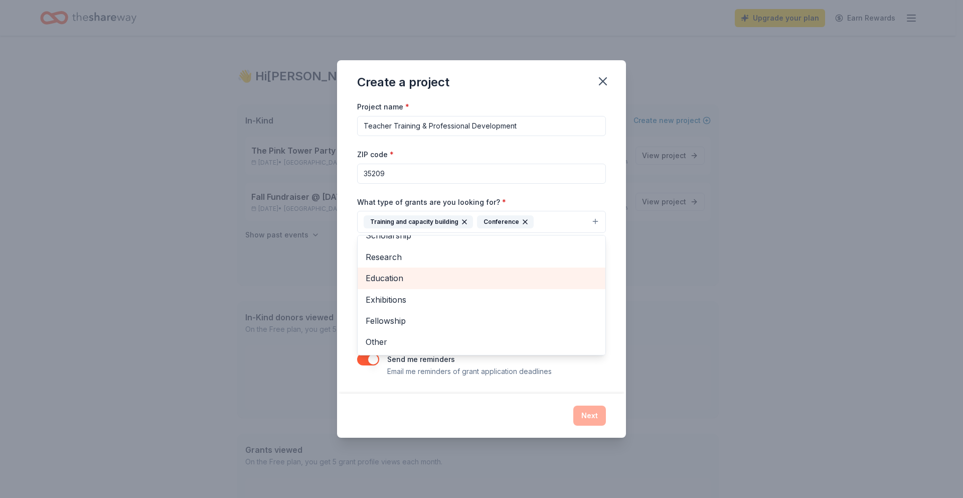
click at [398, 277] on span "Education" at bounding box center [482, 277] width 232 height 13
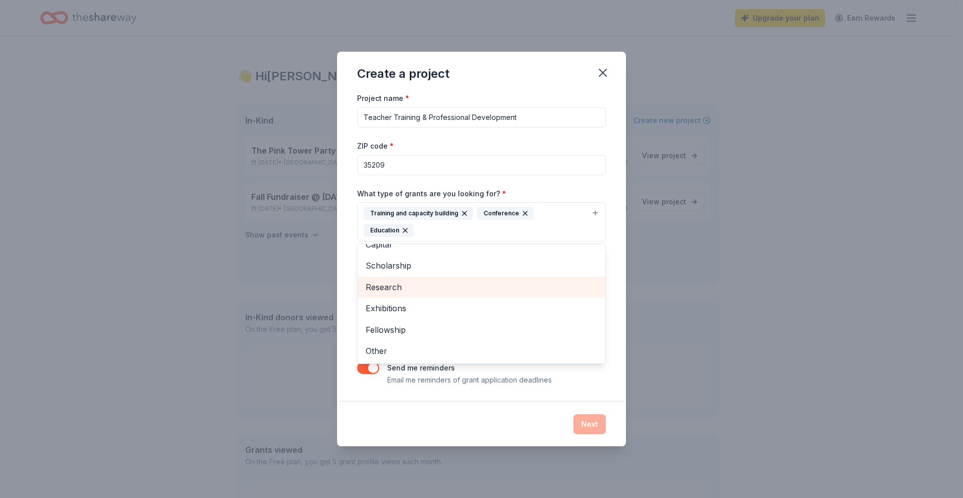
scroll to position [55, 0]
click at [597, 376] on div "Project name * Teacher Training & Professional Development ZIP code * 35209 Wha…" at bounding box center [481, 238] width 249 height 293
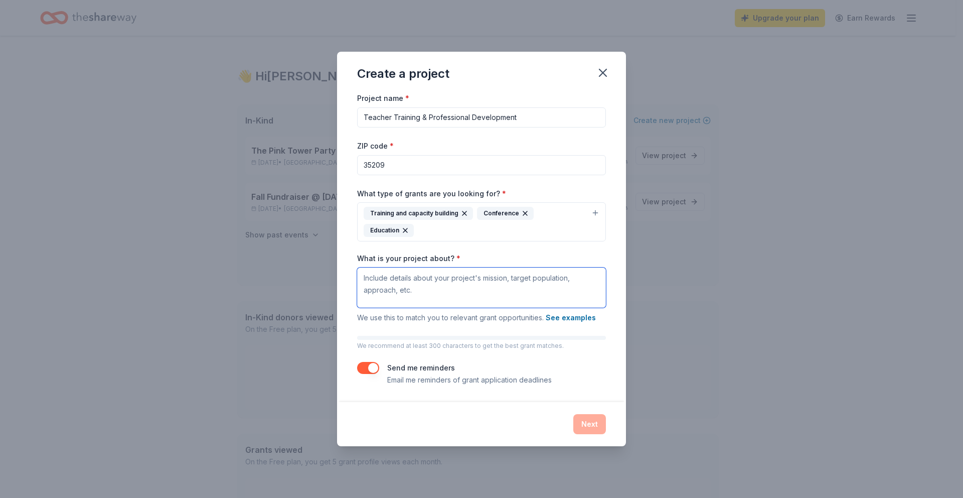
click at [557, 270] on textarea "What is your project about? *" at bounding box center [481, 287] width 249 height 40
click at [396, 272] on textarea "What is your project about? *" at bounding box center [481, 287] width 249 height 40
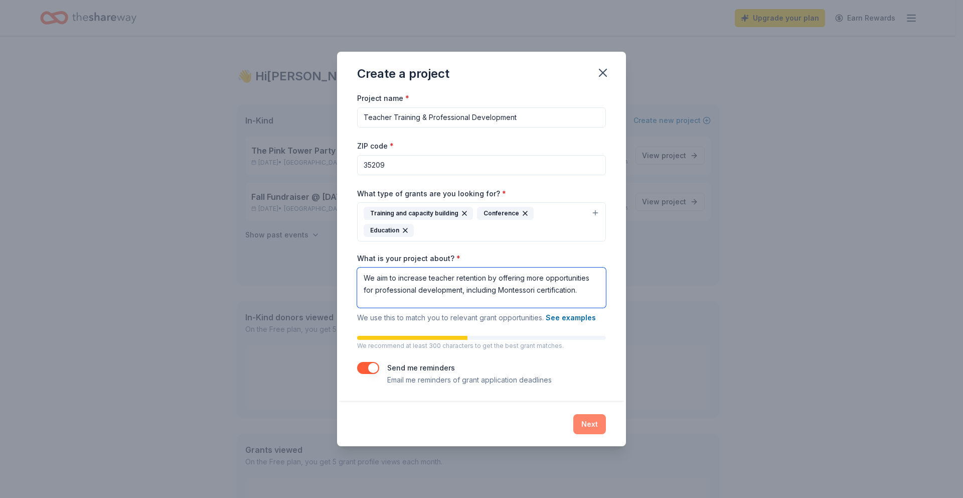
type textarea "We aim to increase teacher retention by offering more opportunities for profess…"
click at [585, 414] on button "Next" at bounding box center [589, 424] width 33 height 20
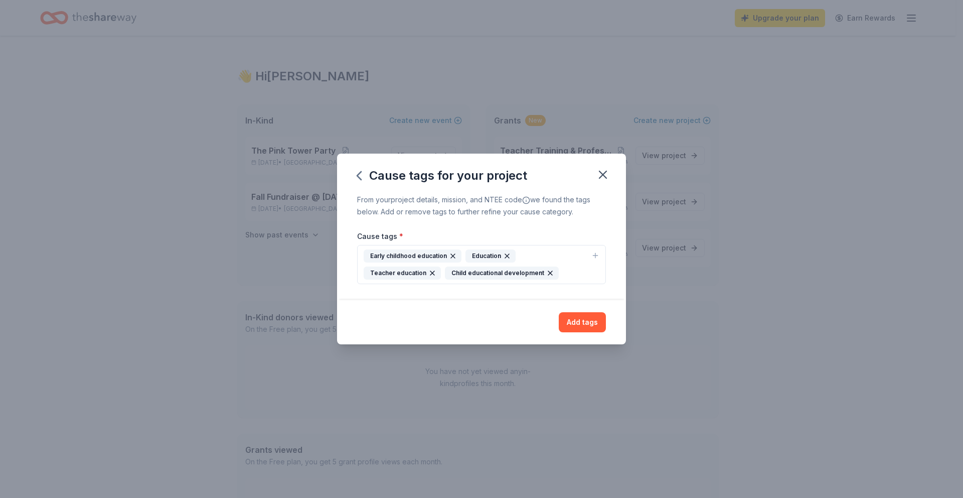
click at [597, 255] on icon "button" at bounding box center [595, 255] width 5 height 0
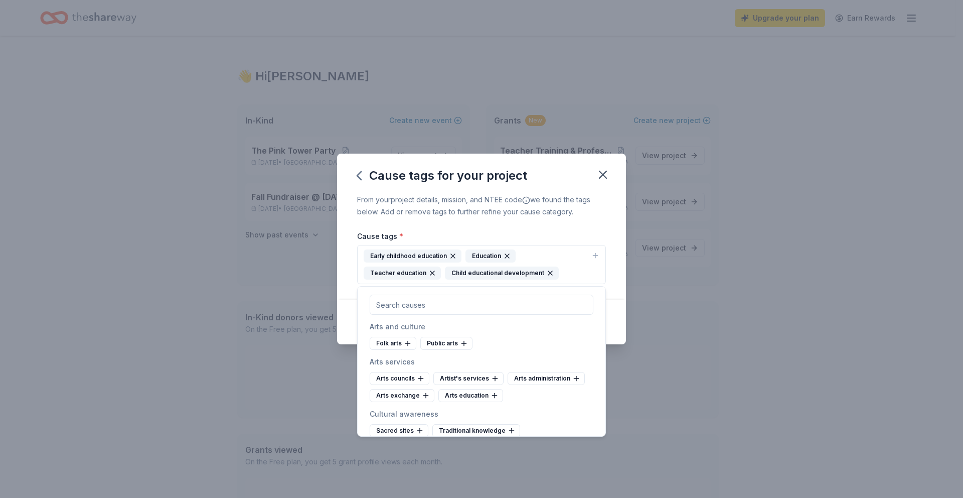
click at [511, 345] on div "Folk arts Public arts" at bounding box center [482, 343] width 224 height 13
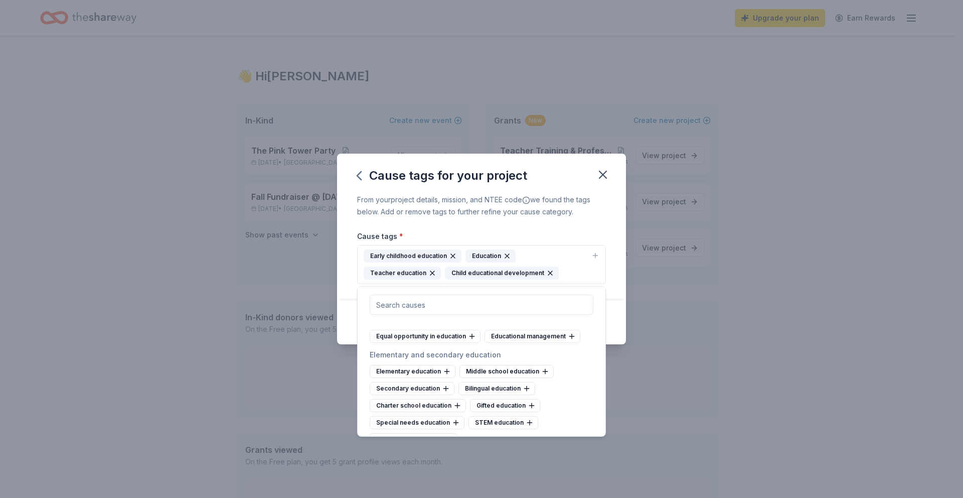
scroll to position [450, 0]
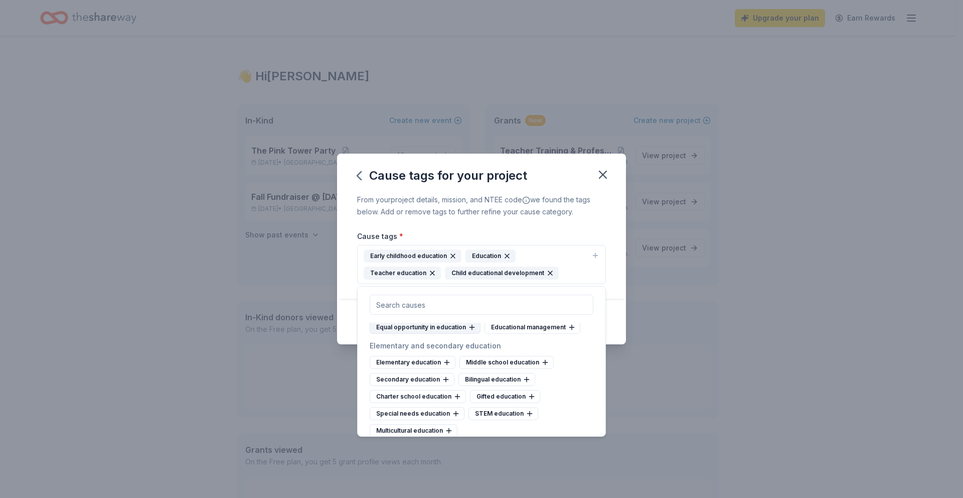
click at [469, 327] on icon at bounding box center [471, 327] width 5 height 0
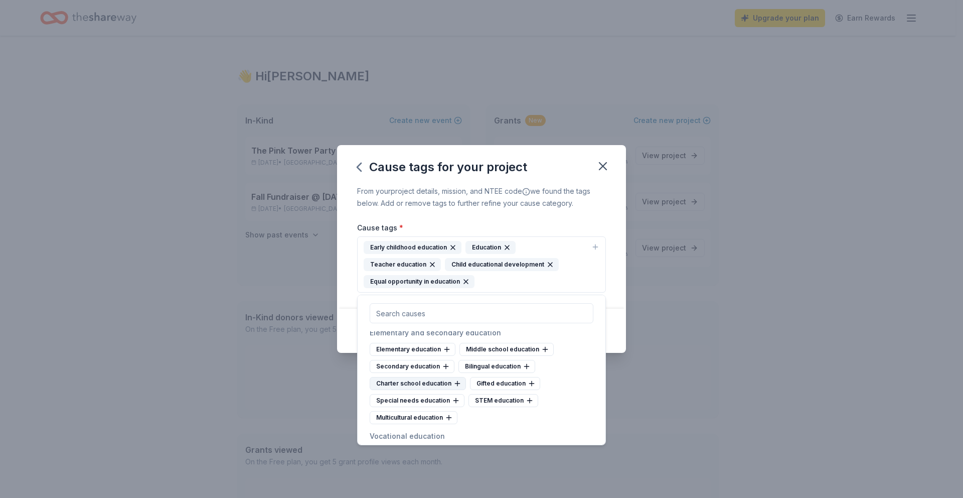
scroll to position [512, 0]
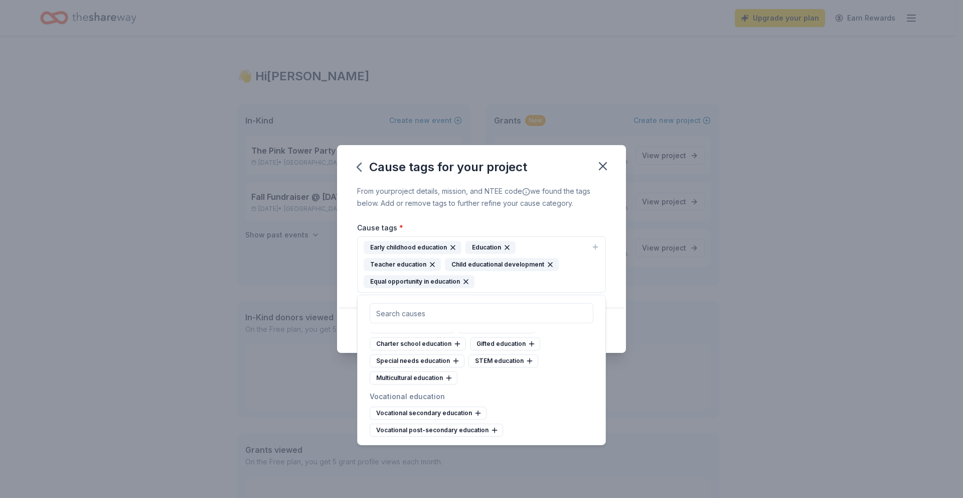
click at [447, 311] on icon at bounding box center [447, 309] width 0 height 5
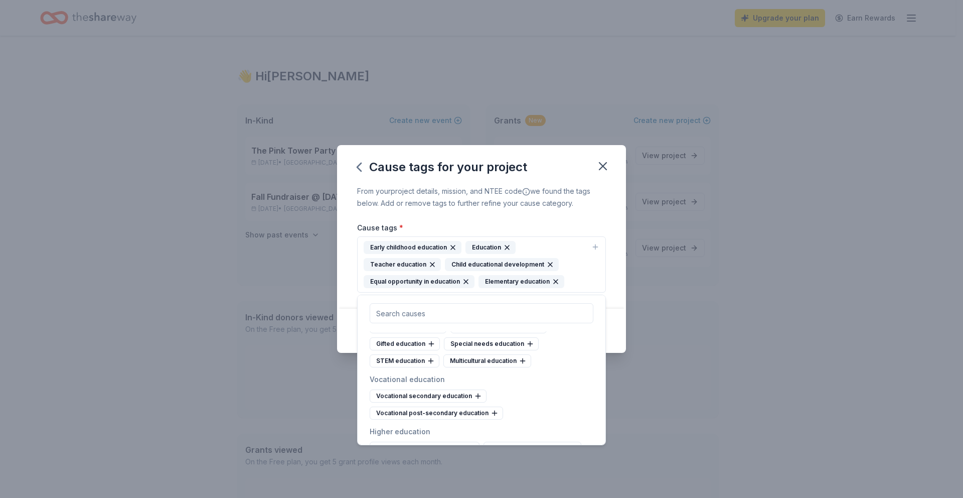
click at [451, 313] on icon at bounding box center [455, 309] width 8 height 8
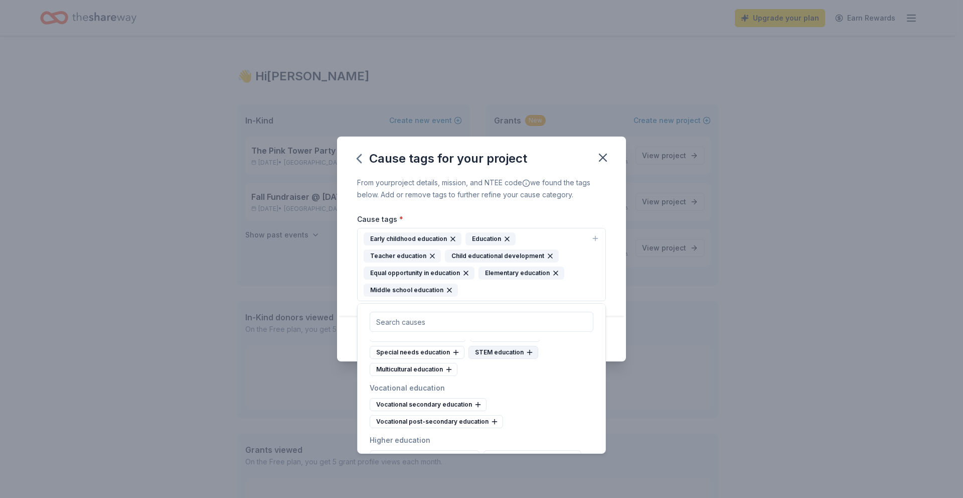
click at [526, 356] on icon at bounding box center [530, 352] width 8 height 8
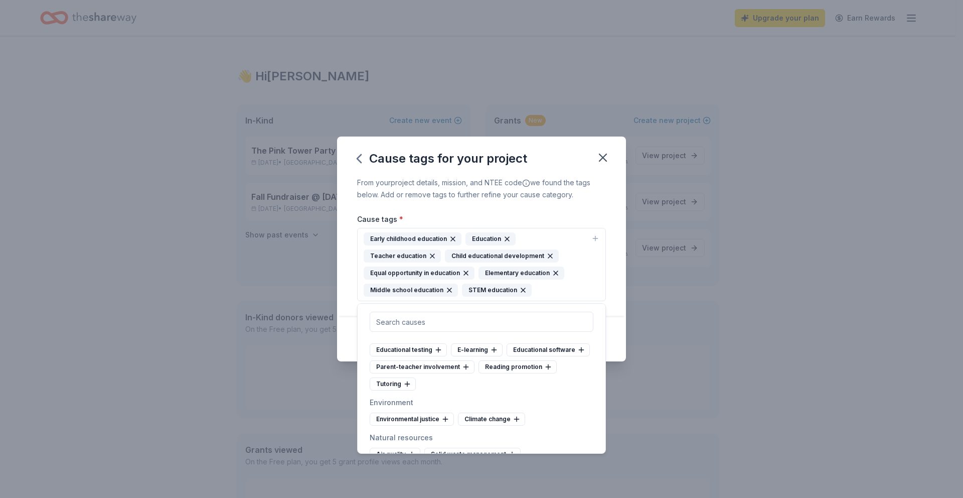
scroll to position [880, 0]
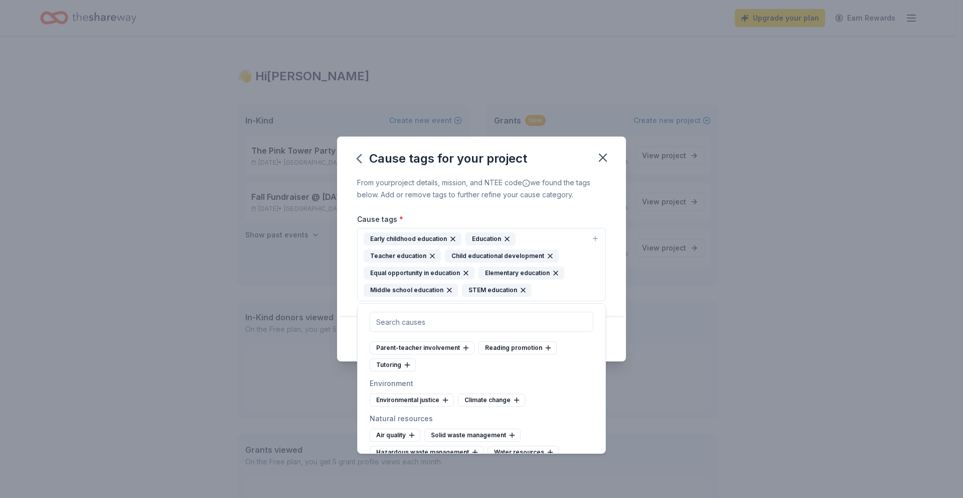
click at [415, 320] on div "Student retention" at bounding box center [406, 313] width 73 height 13
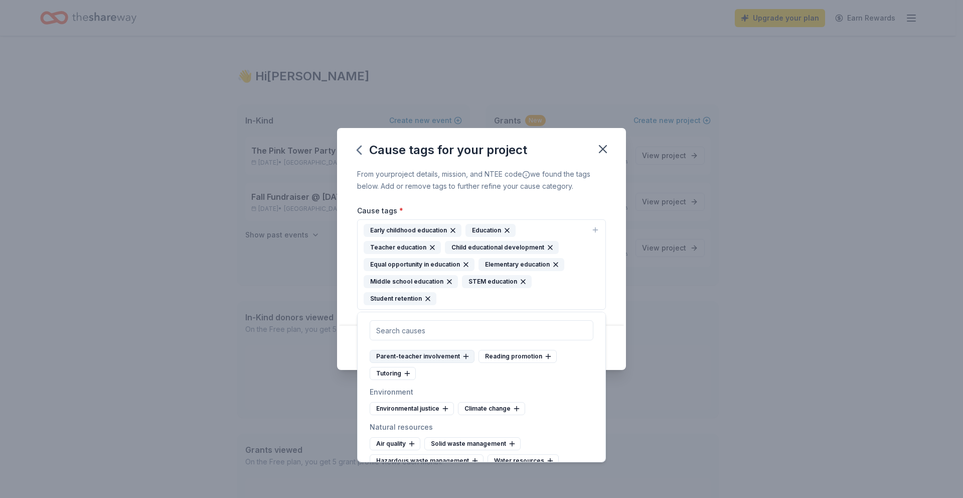
click at [446, 363] on div "Parent-teacher involvement" at bounding box center [422, 356] width 105 height 13
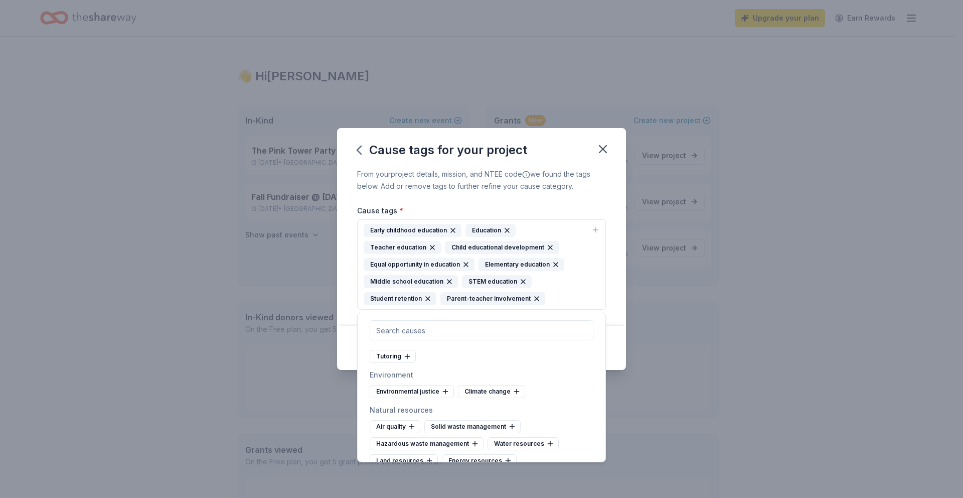
click at [468, 346] on div "Educational software" at bounding box center [466, 339] width 83 height 13
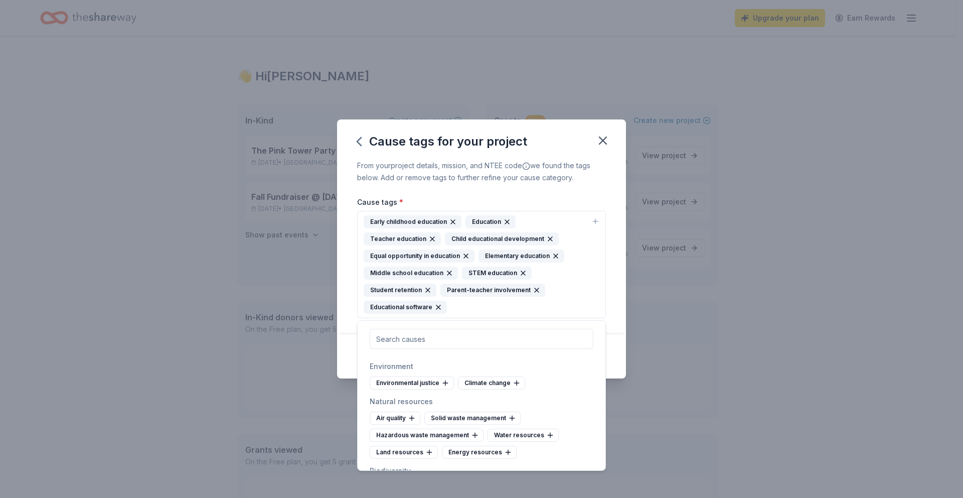
click at [457, 354] on div "Reading promotion" at bounding box center [464, 347] width 78 height 13
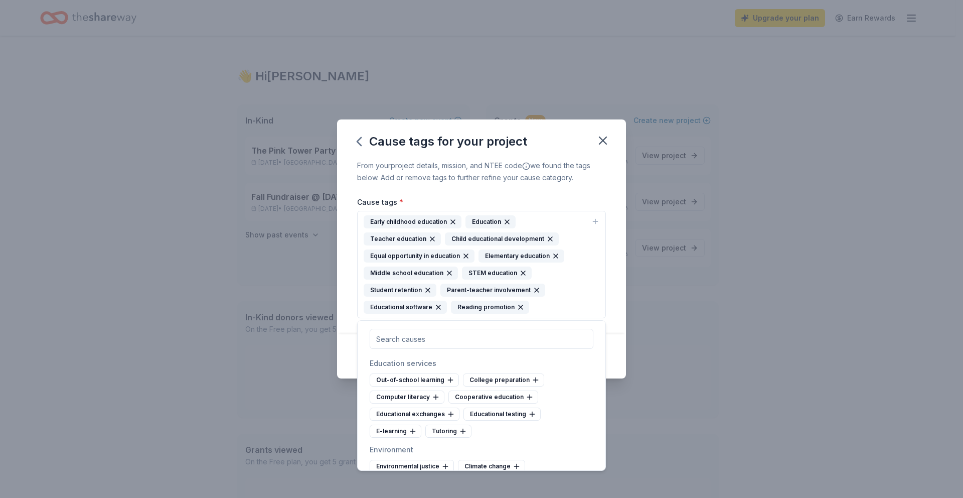
scroll to position [788, 0]
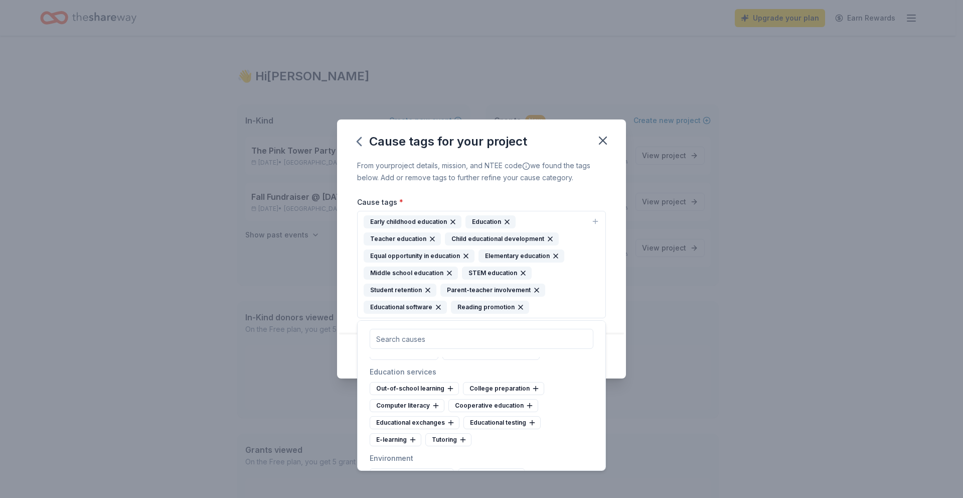
click at [549, 196] on div "Cause tags * Early childhood education Education Teacher education Child educat…" at bounding box center [481, 257] width 249 height 123
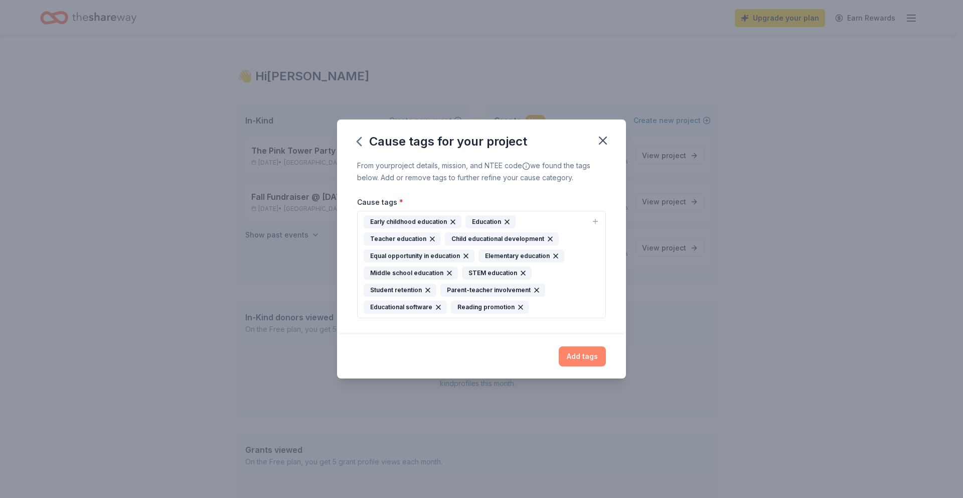
click at [576, 359] on button "Add tags" at bounding box center [582, 356] width 47 height 20
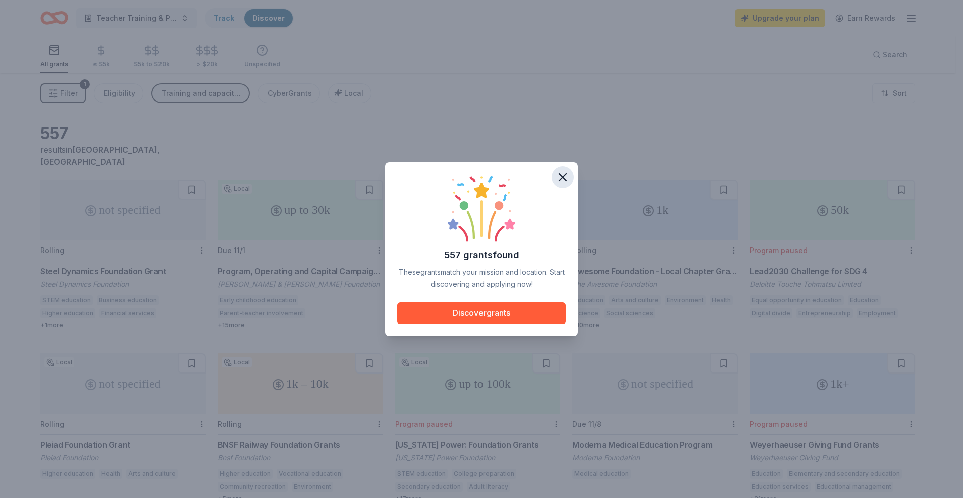
click at [563, 176] on icon "button" at bounding box center [562, 177] width 7 height 7
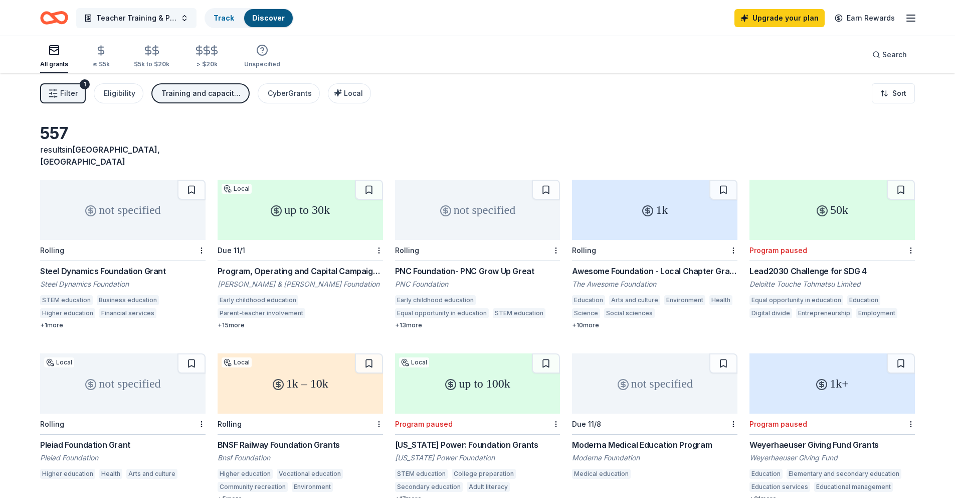
click at [135, 22] on span "Teacher Training & Professional Development" at bounding box center [136, 18] width 80 height 12
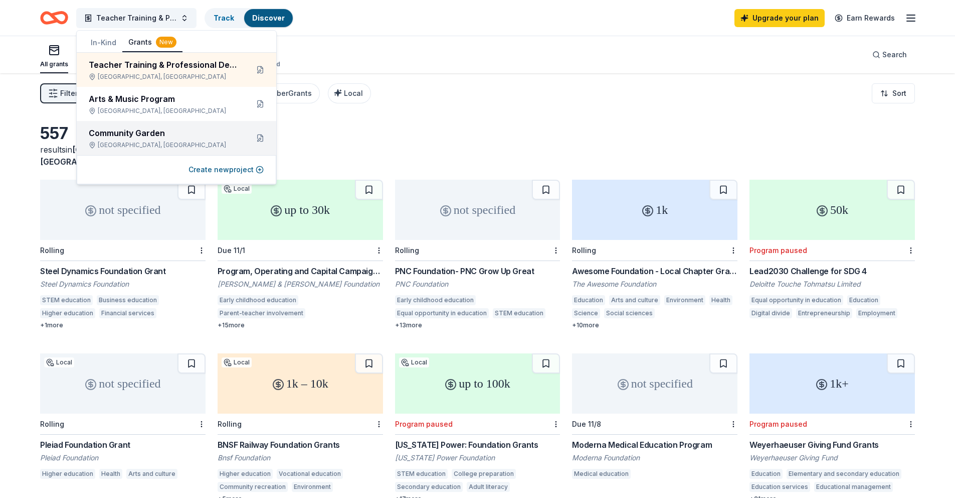
click at [153, 141] on div "[GEOGRAPHIC_DATA], [GEOGRAPHIC_DATA]" at bounding box center [164, 145] width 151 height 8
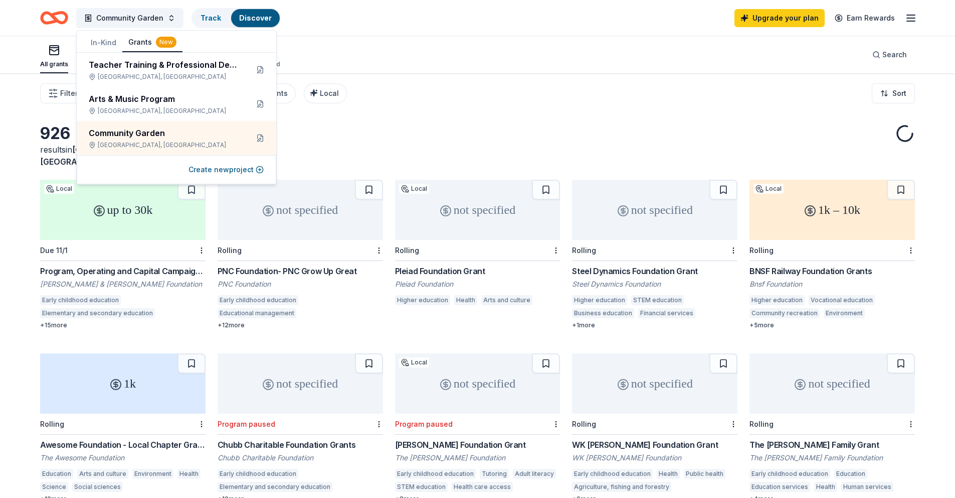
click at [726, 117] on div "926 results in [GEOGRAPHIC_DATA], [GEOGRAPHIC_DATA] up to 30k Local Due 11/1 Pr…" at bounding box center [477, 328] width 955 height 510
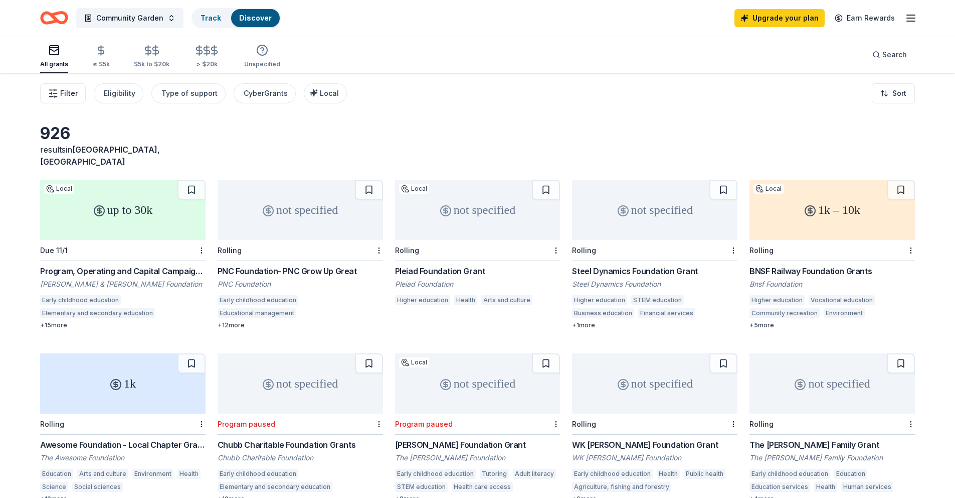
click at [67, 92] on span "Filter" at bounding box center [69, 93] width 18 height 12
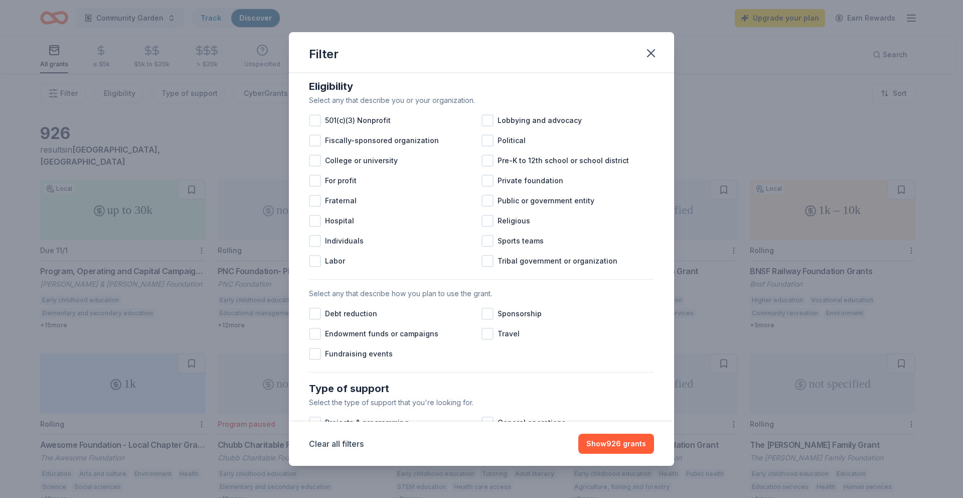
scroll to position [106, 0]
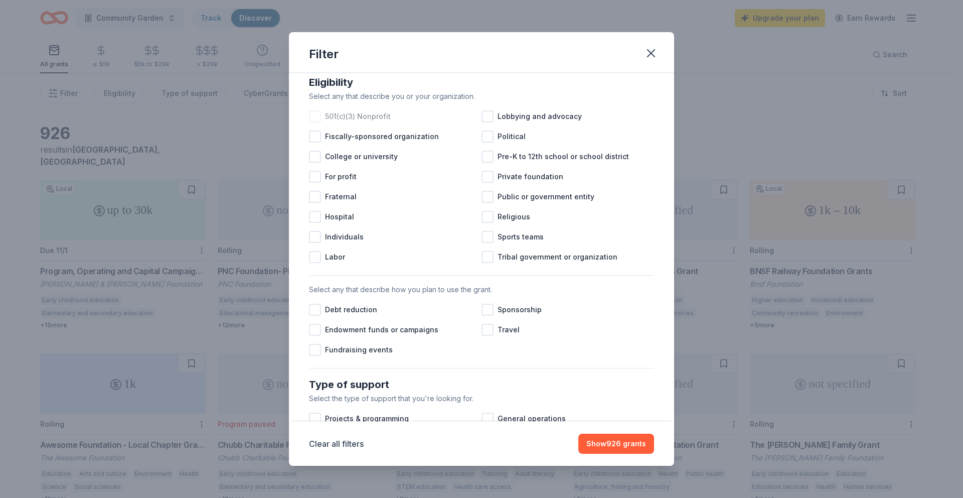
click at [311, 122] on div at bounding box center [315, 116] width 12 height 12
click at [482, 163] on div at bounding box center [488, 156] width 12 height 12
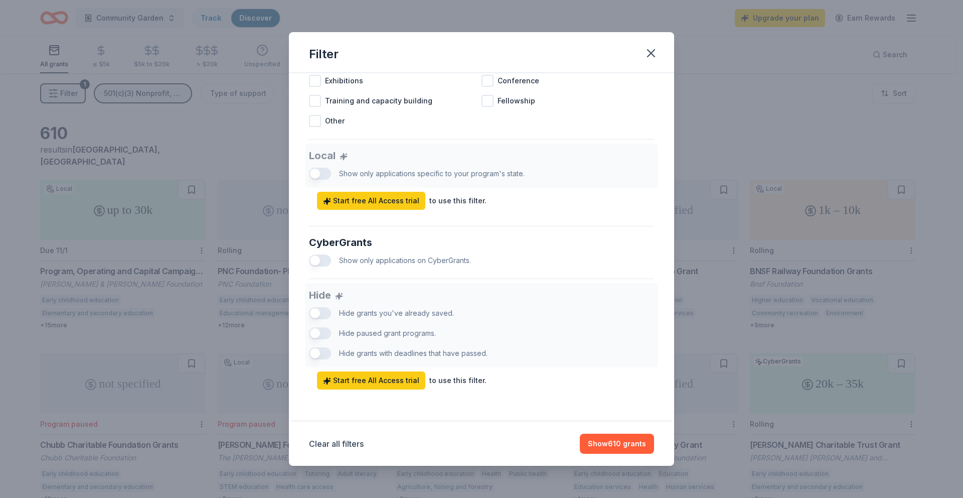
scroll to position [514, 0]
click at [617, 444] on button "Show 610 grants" at bounding box center [617, 443] width 74 height 20
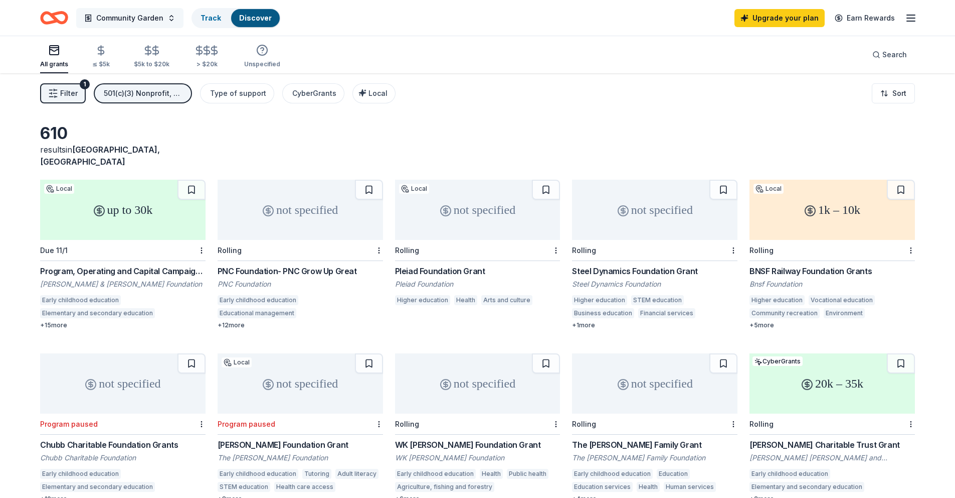
click at [128, 15] on span "Community Garden" at bounding box center [129, 18] width 67 height 12
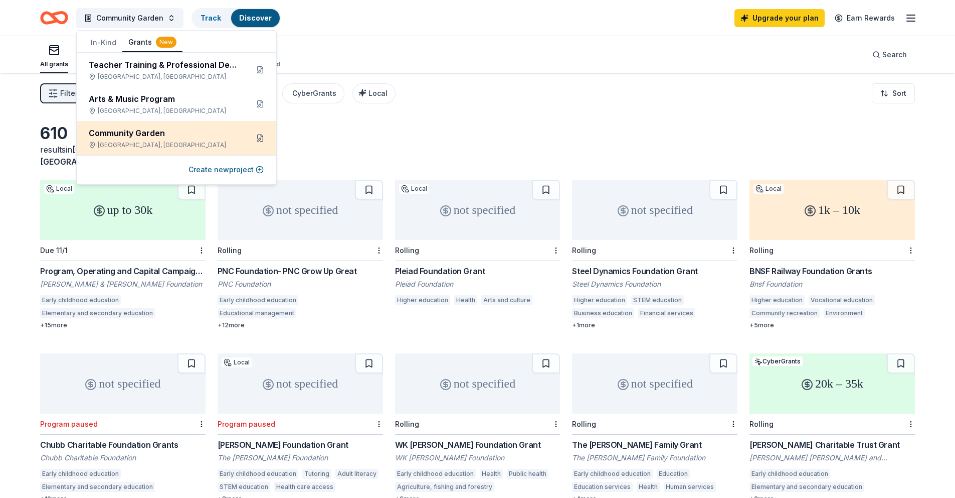
click at [262, 138] on button at bounding box center [260, 138] width 16 height 16
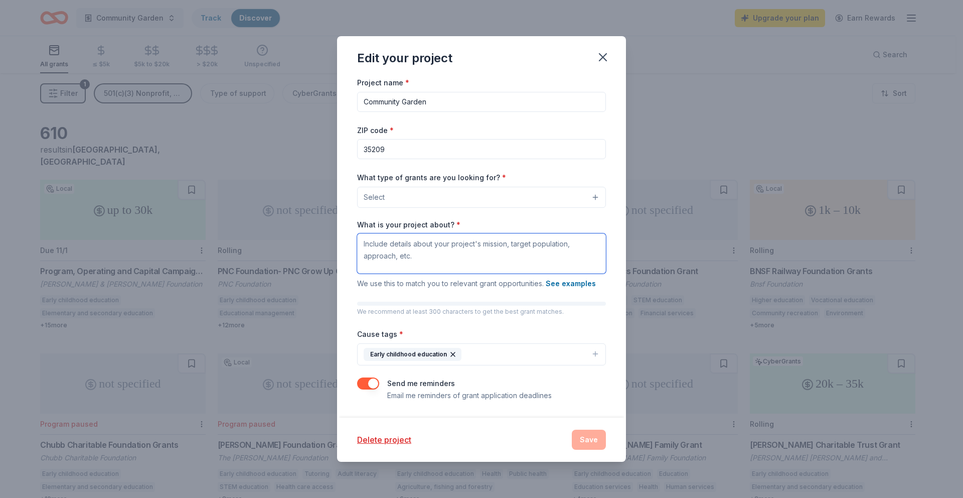
click at [446, 249] on textarea "What is your project about? *" at bounding box center [481, 253] width 249 height 40
type textarea "We are working to improve our classroom and community gardens throughout the sc…"
click at [497, 347] on button "Early childhood education" at bounding box center [481, 354] width 249 height 22
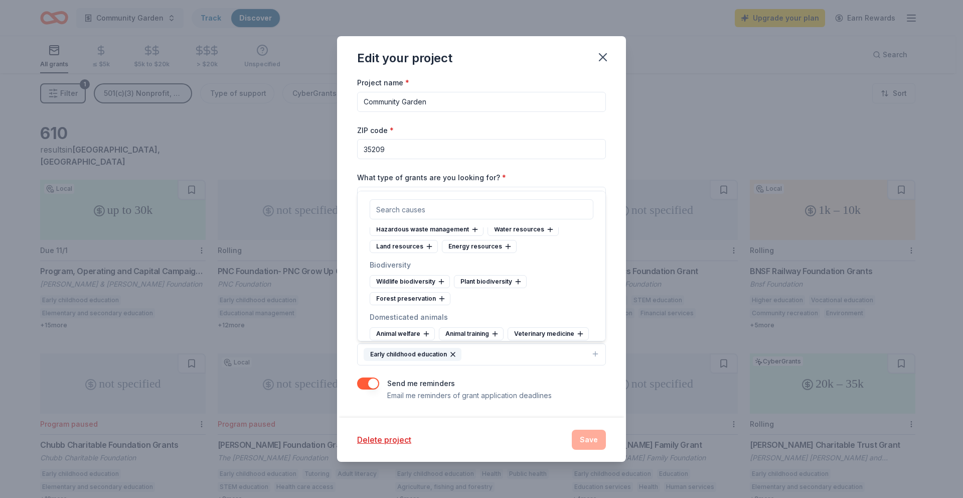
scroll to position [1038, 0]
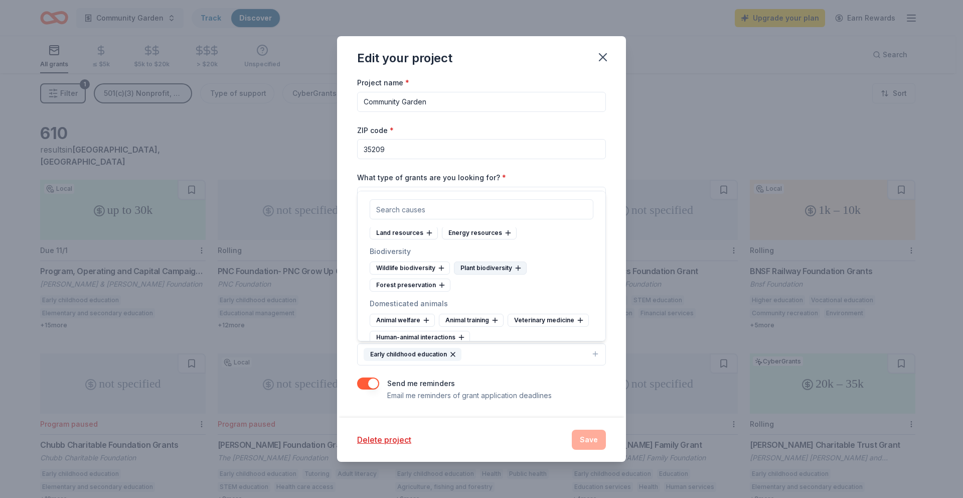
click at [517, 268] on icon at bounding box center [518, 268] width 5 height 0
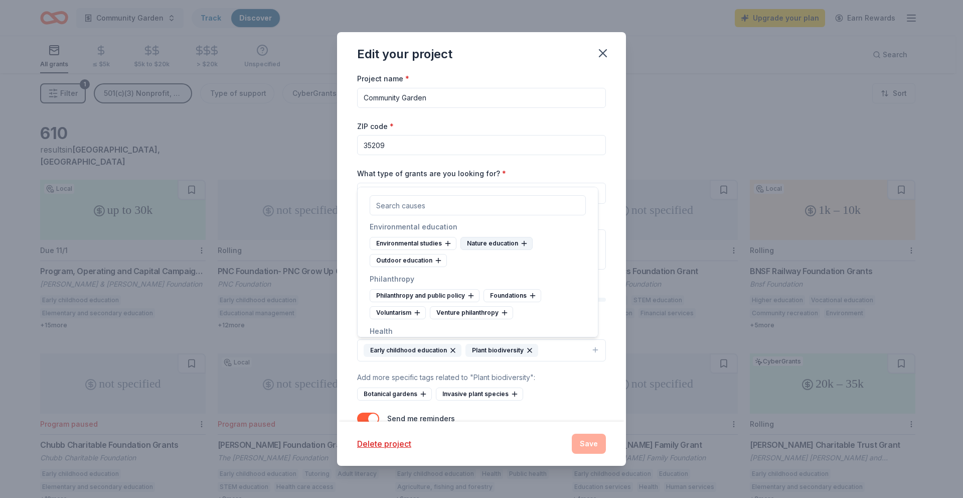
scroll to position [1181, 0]
click at [506, 249] on div "Nature education" at bounding box center [496, 242] width 72 height 13
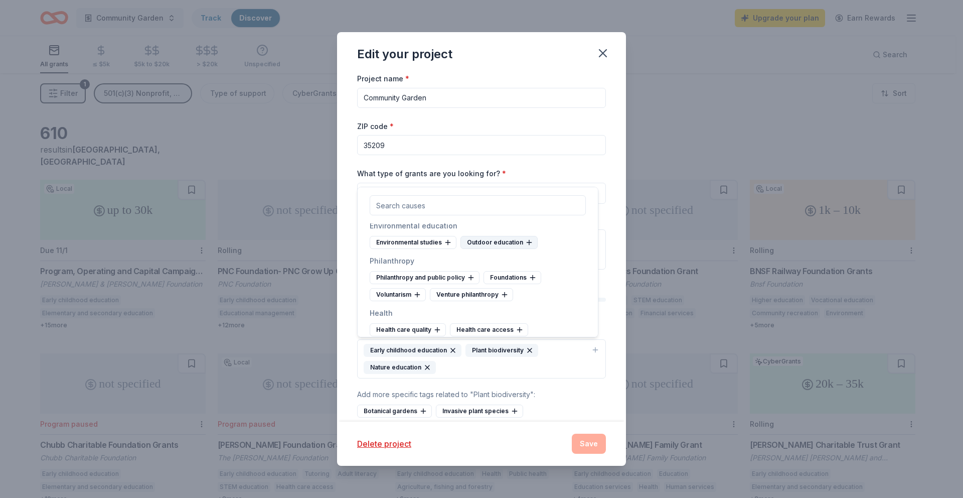
click at [504, 249] on div "Outdoor education" at bounding box center [498, 242] width 77 height 13
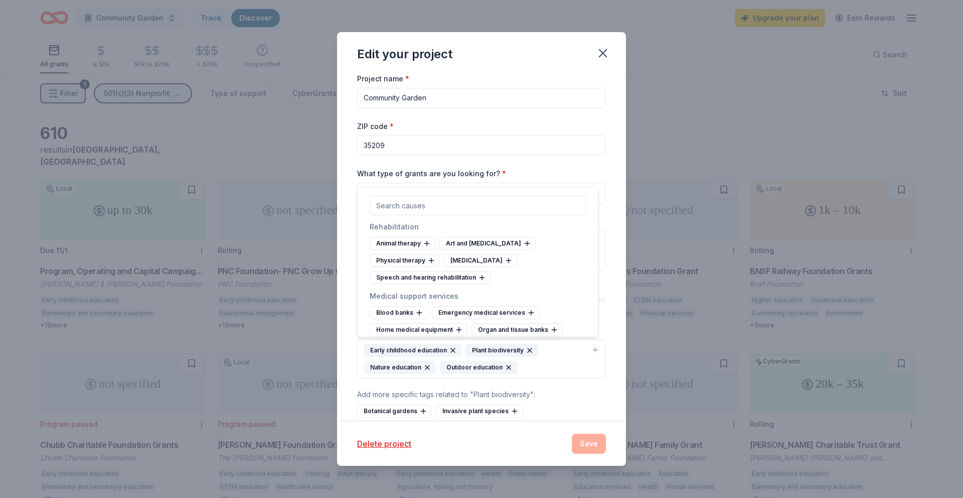
scroll to position [1692, 0]
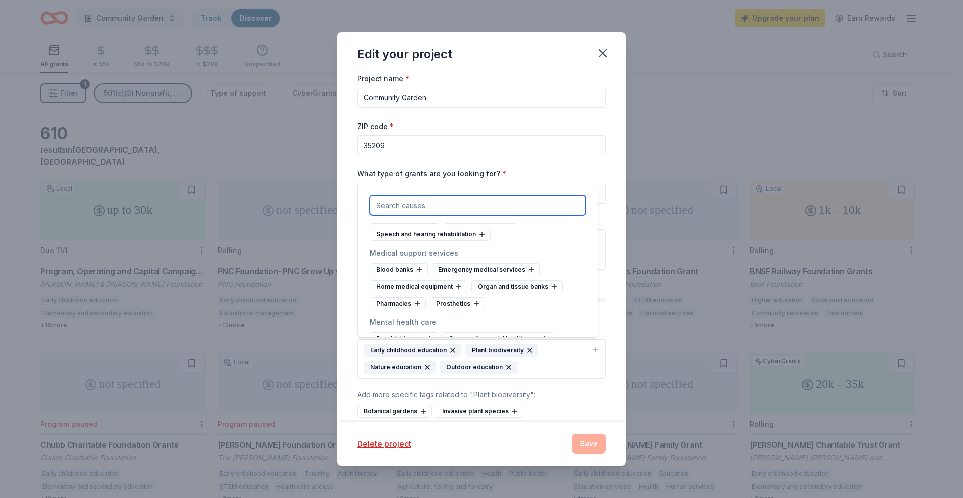
click at [486, 208] on input "text" at bounding box center [478, 205] width 216 height 20
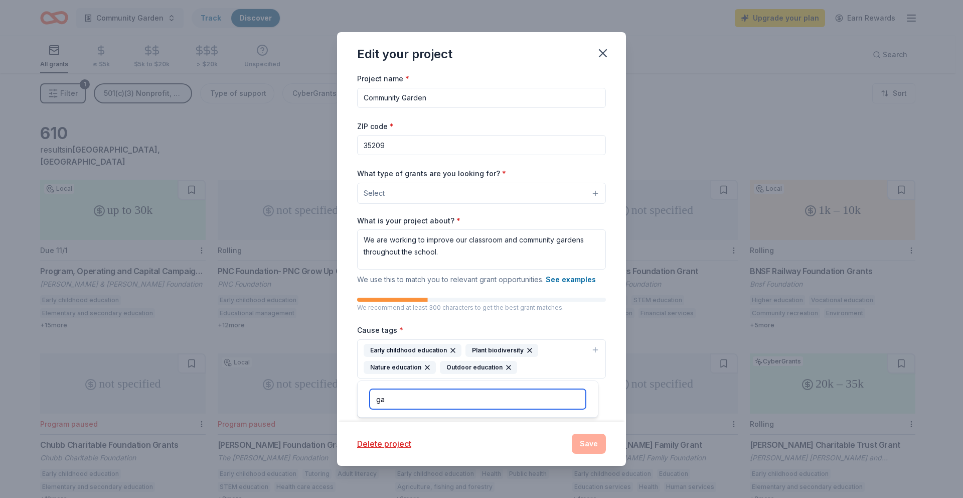
type input "g"
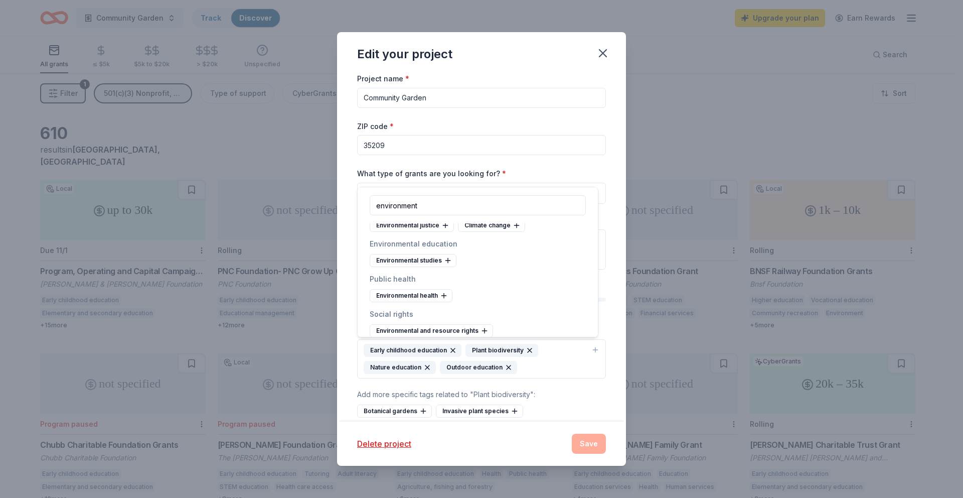
scroll to position [27, 0]
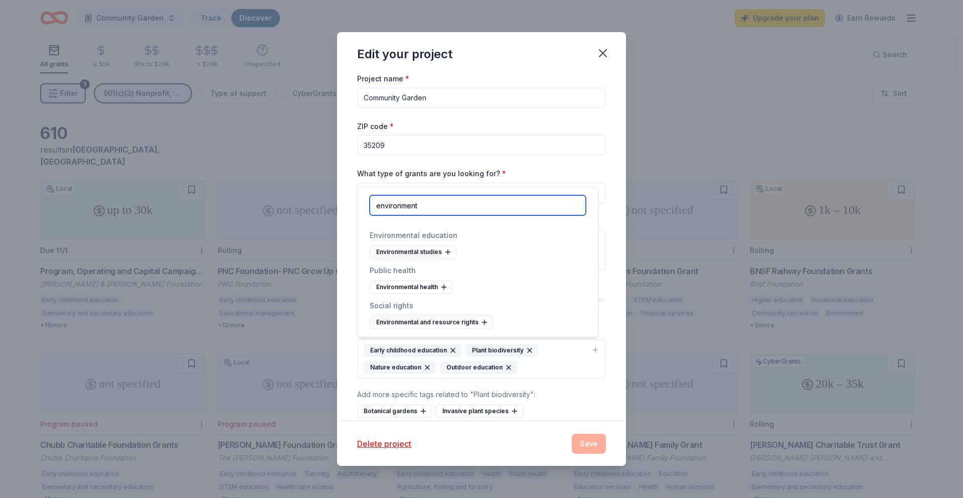
click at [474, 205] on input "environment" at bounding box center [478, 205] width 216 height 20
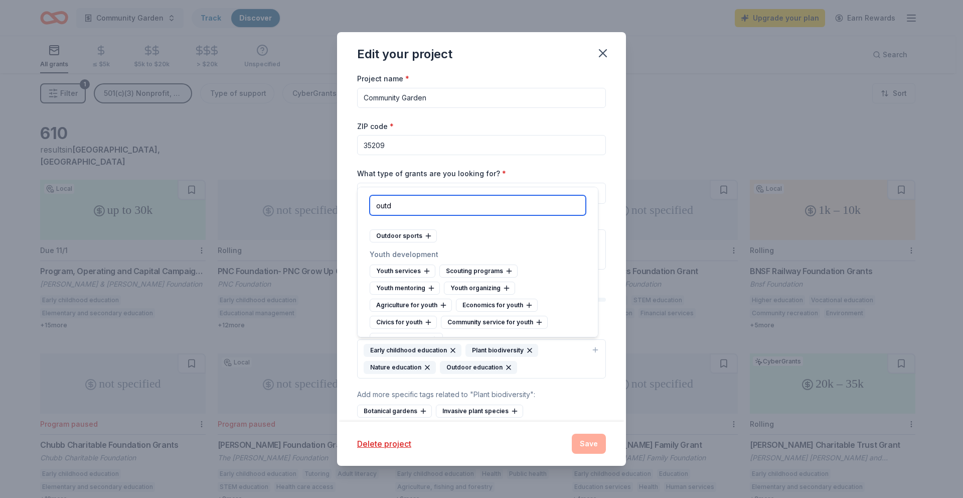
scroll to position [0, 0]
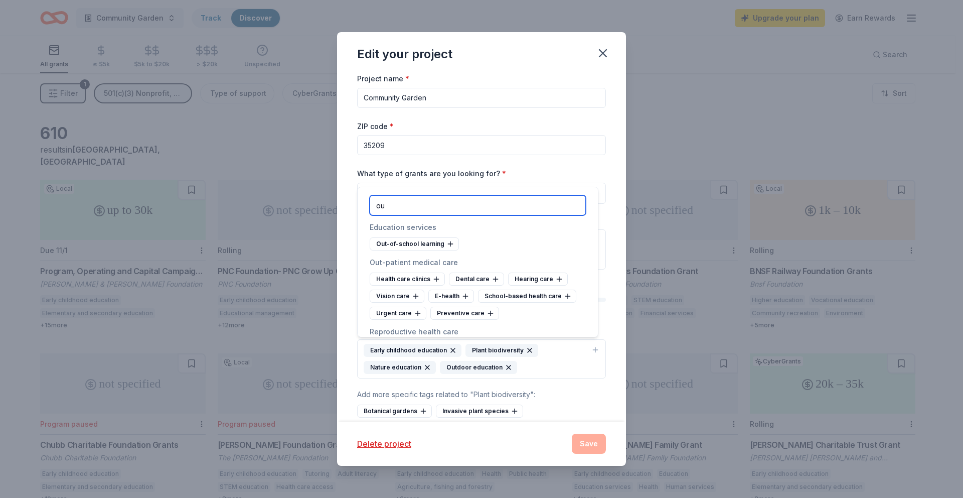
type input "o"
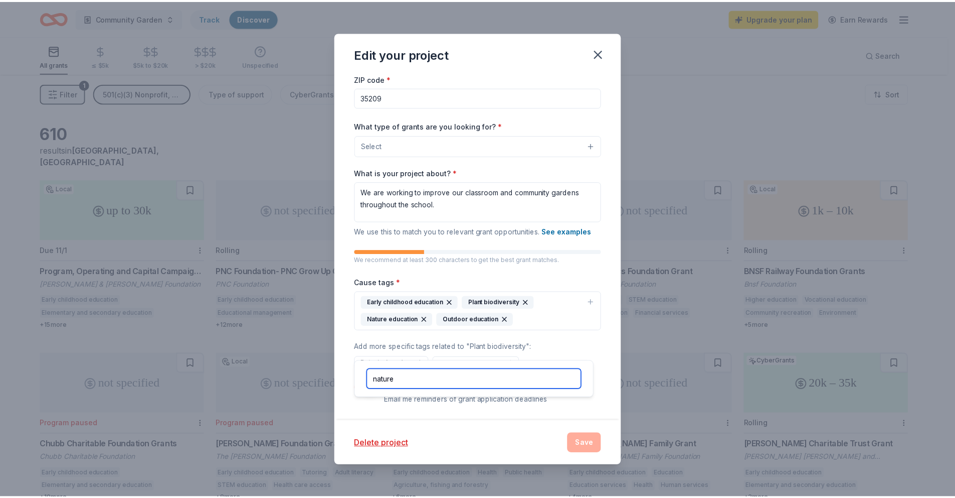
scroll to position [48, 0]
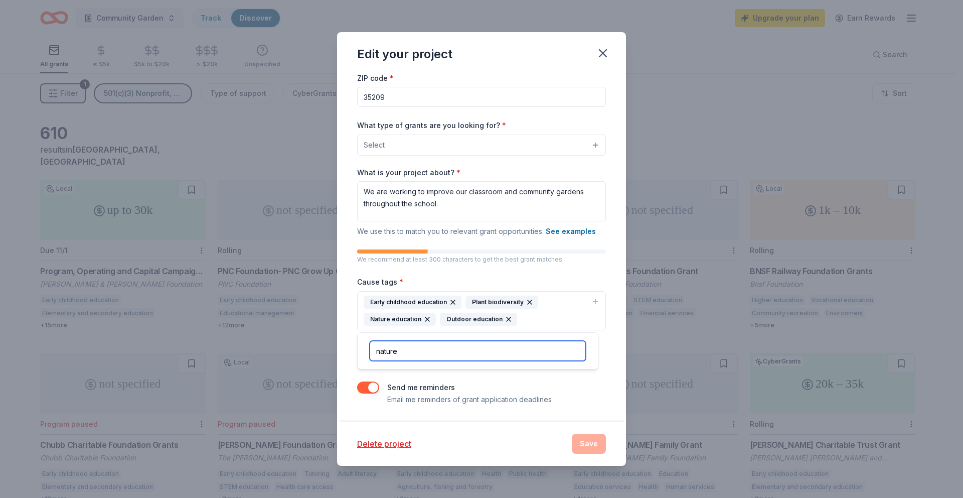
click at [421, 351] on input "nature" at bounding box center [478, 351] width 216 height 20
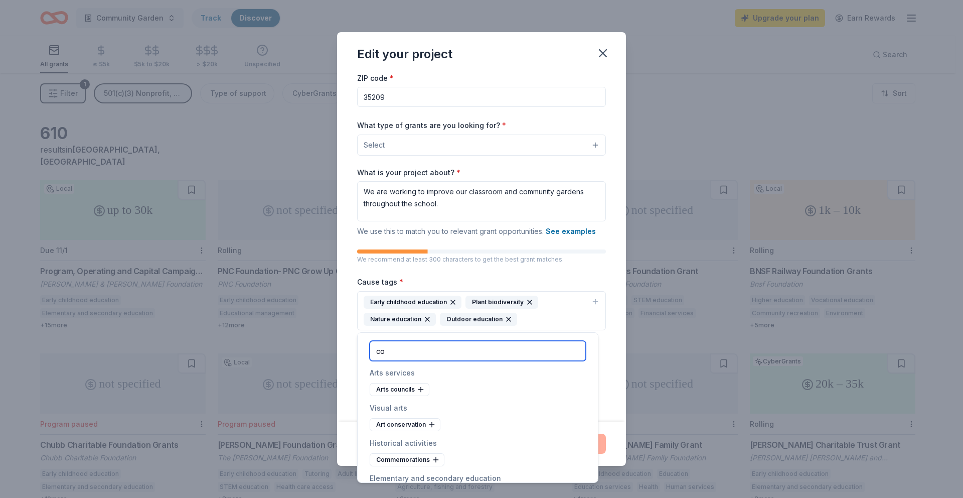
type input "c"
type input "g"
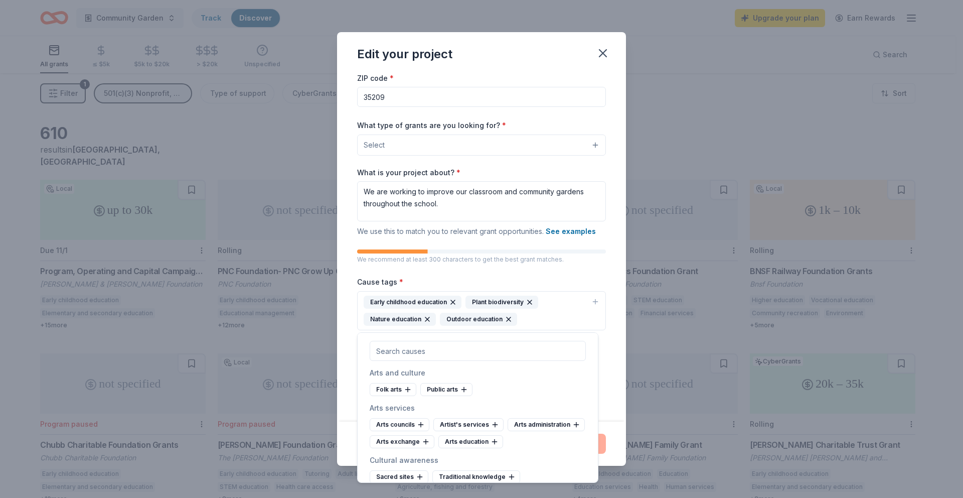
click at [538, 65] on div "Edit your project" at bounding box center [481, 52] width 289 height 40
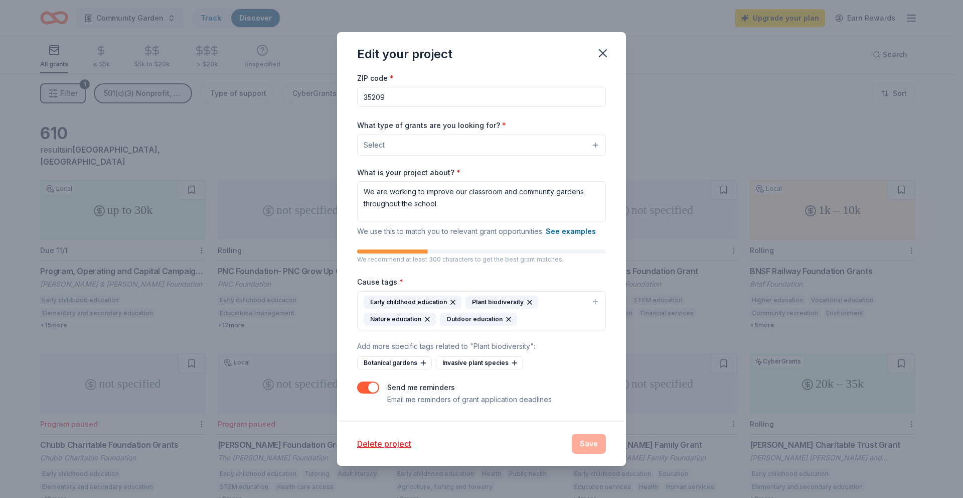
click at [533, 428] on div "Delete project Save" at bounding box center [481, 443] width 289 height 44
click at [601, 53] on icon "button" at bounding box center [603, 53] width 14 height 14
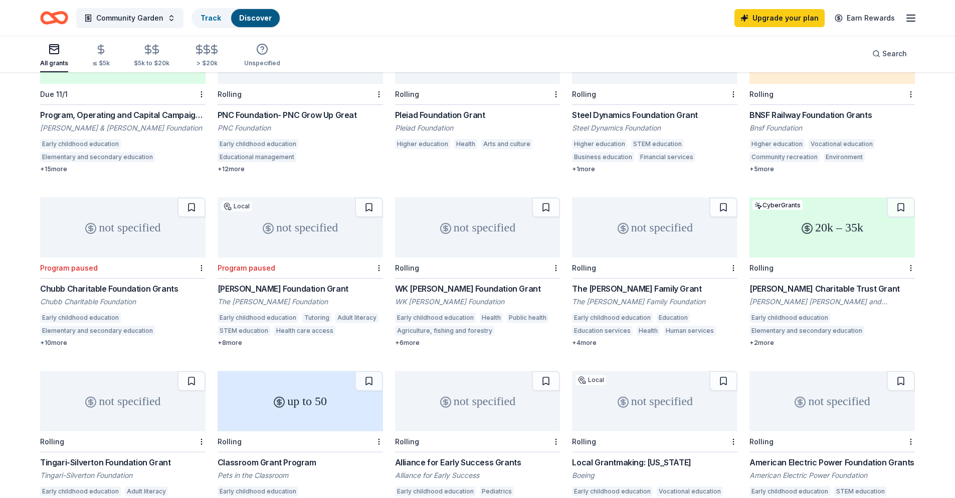
scroll to position [158, 0]
